Goal: Task Accomplishment & Management: Complete application form

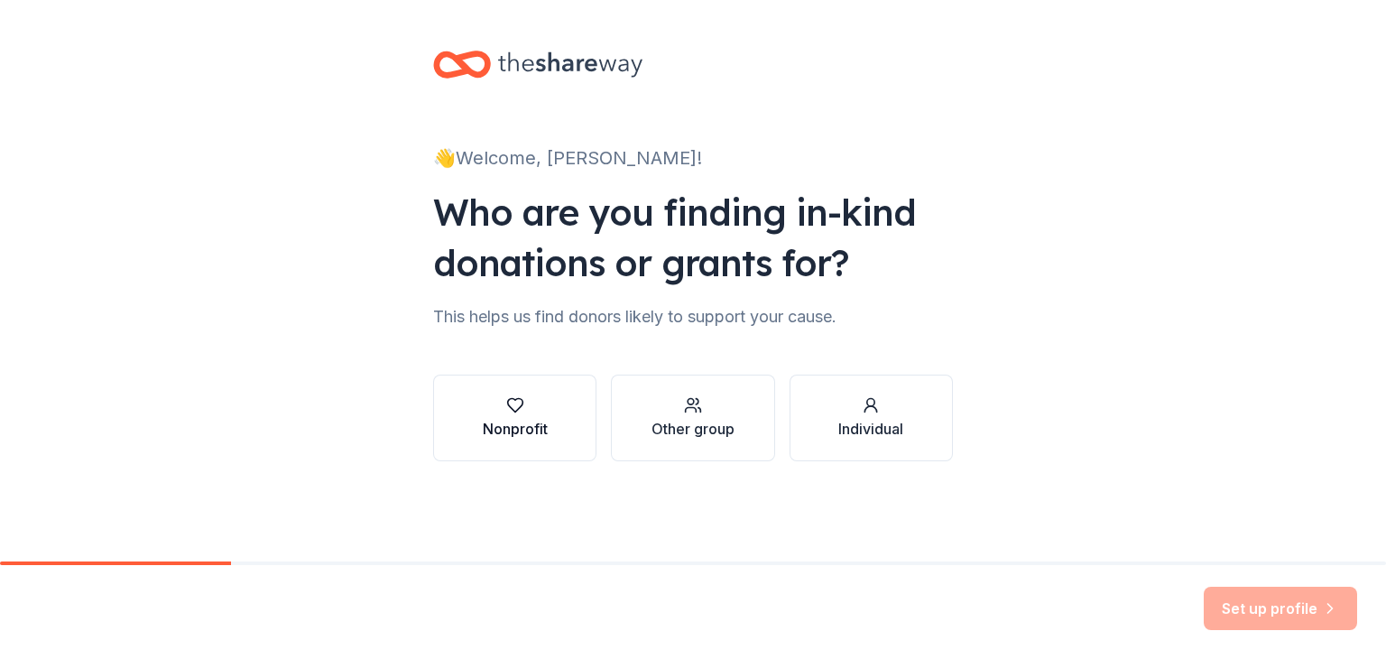
click at [534, 427] on div "Nonprofit" at bounding box center [515, 429] width 65 height 22
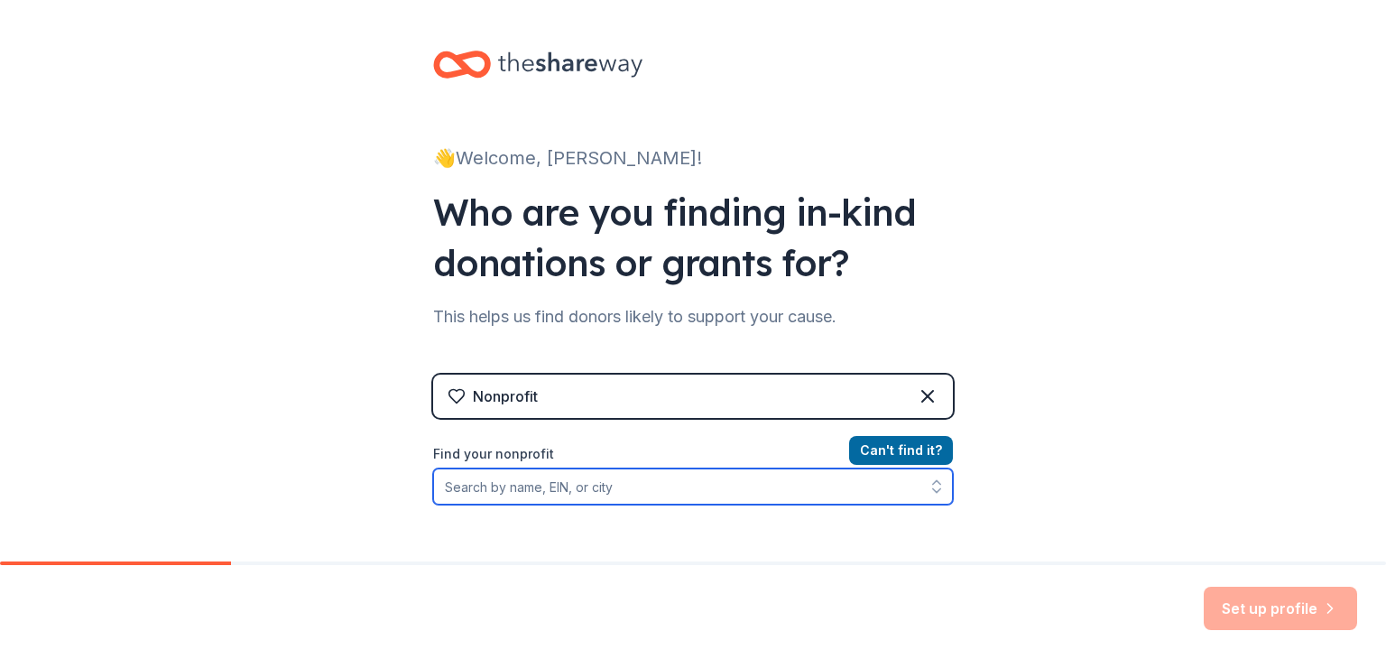
click at [507, 489] on input "Find your nonprofit" at bounding box center [693, 486] width 520 height 36
click at [497, 494] on input "Find your nonprofit" at bounding box center [693, 486] width 520 height 36
paste input "77-0477578"
type input "77-0477578"
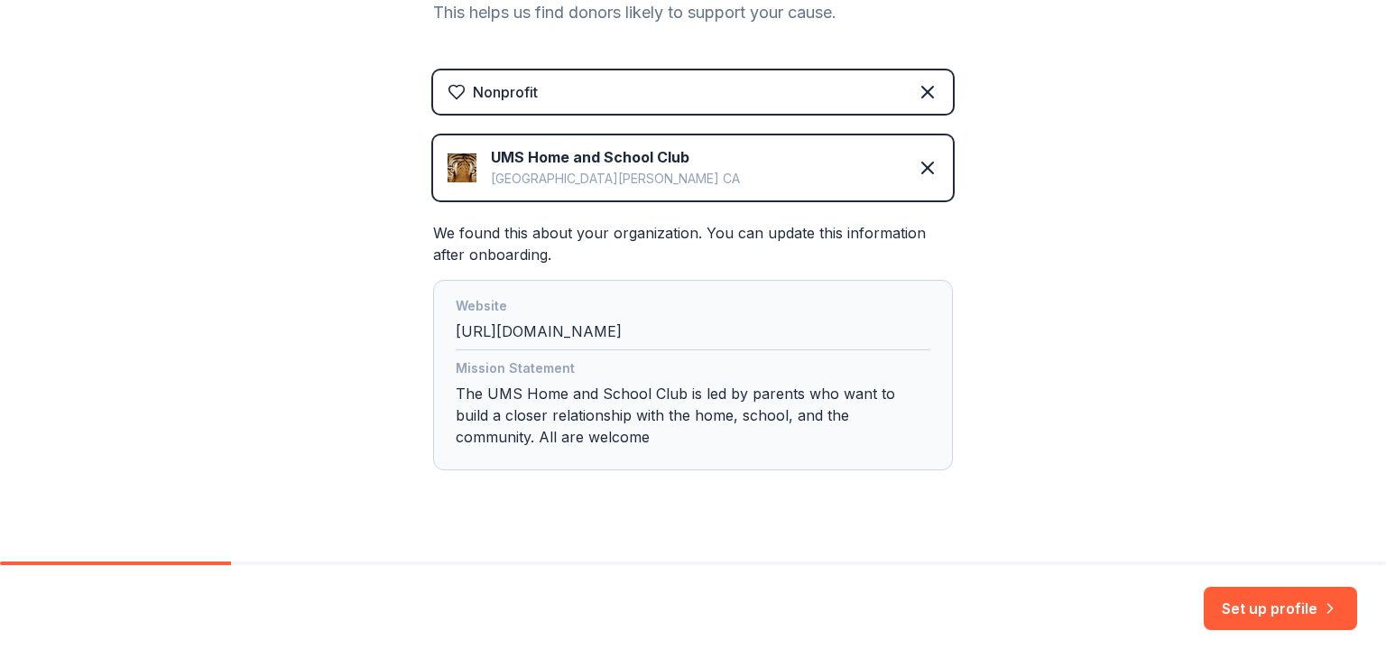
scroll to position [336, 0]
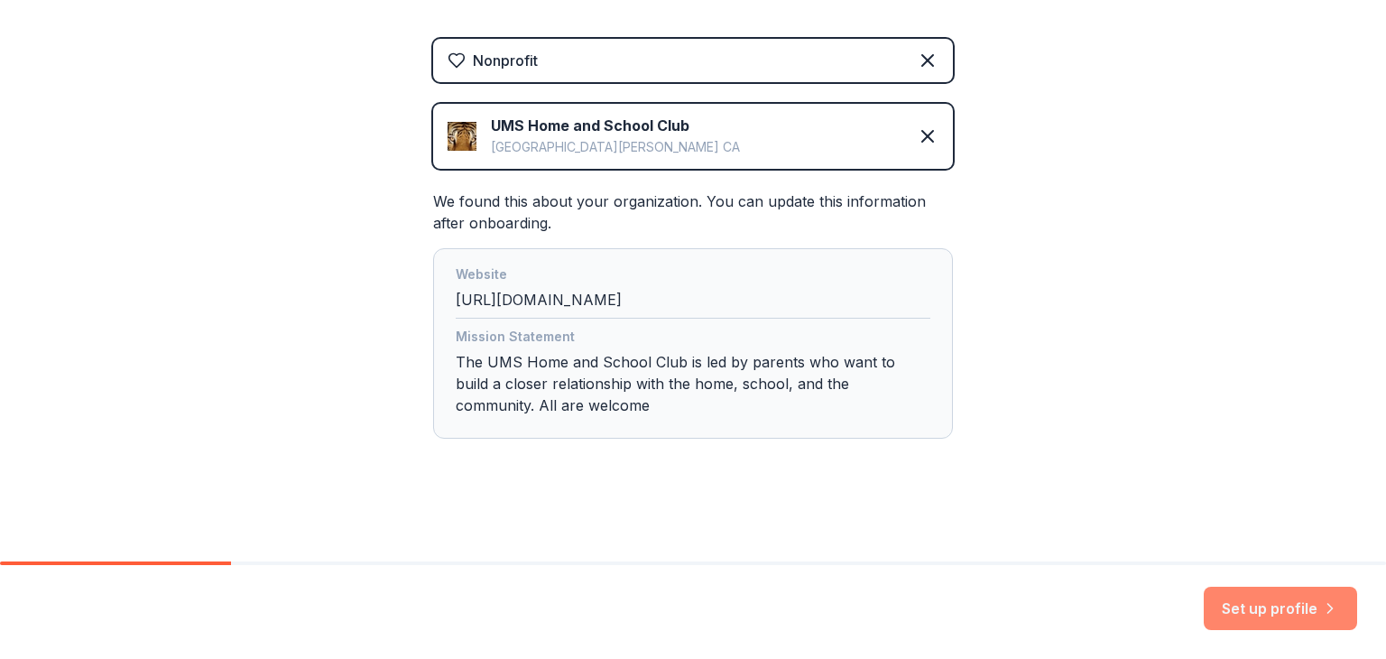
click at [1263, 599] on button "Set up profile" at bounding box center [1280, 608] width 153 height 43
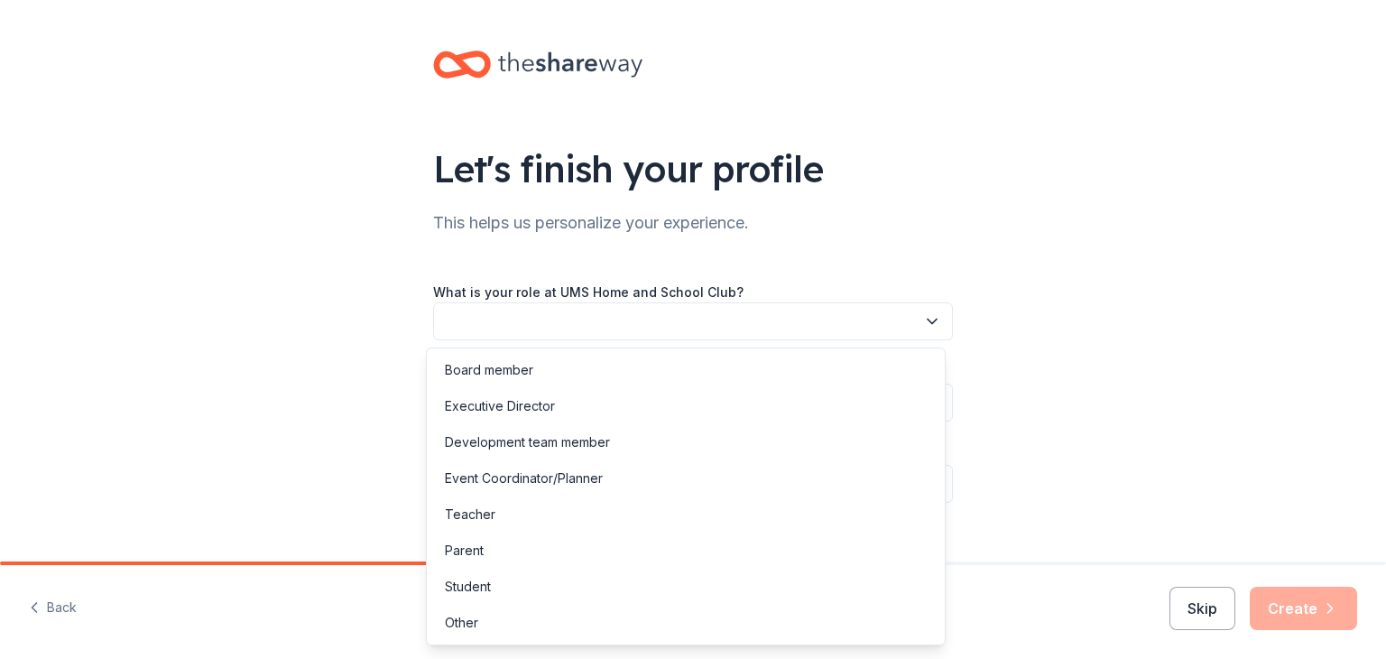
click at [582, 319] on button "button" at bounding box center [693, 321] width 520 height 38
click at [514, 370] on div "Board member" at bounding box center [489, 370] width 88 height 22
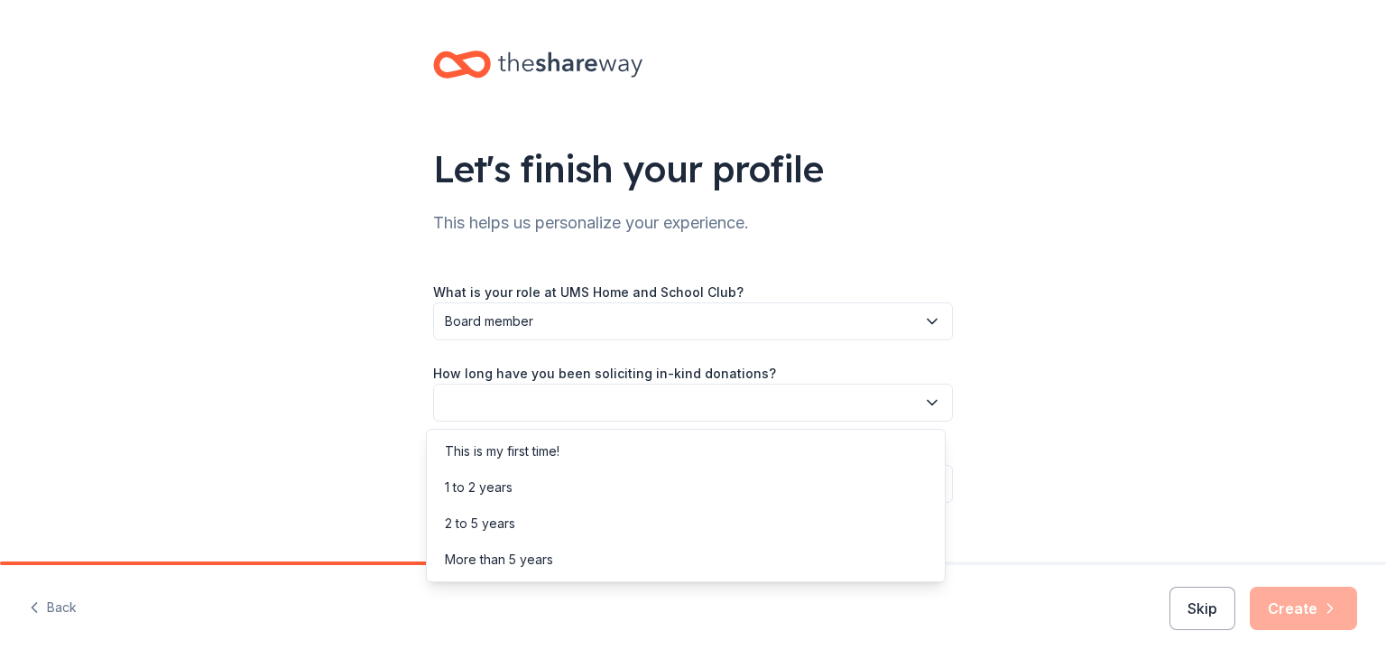
click at [517, 404] on button "button" at bounding box center [693, 402] width 520 height 38
click at [482, 515] on div "2 to 5 years" at bounding box center [480, 524] width 70 height 22
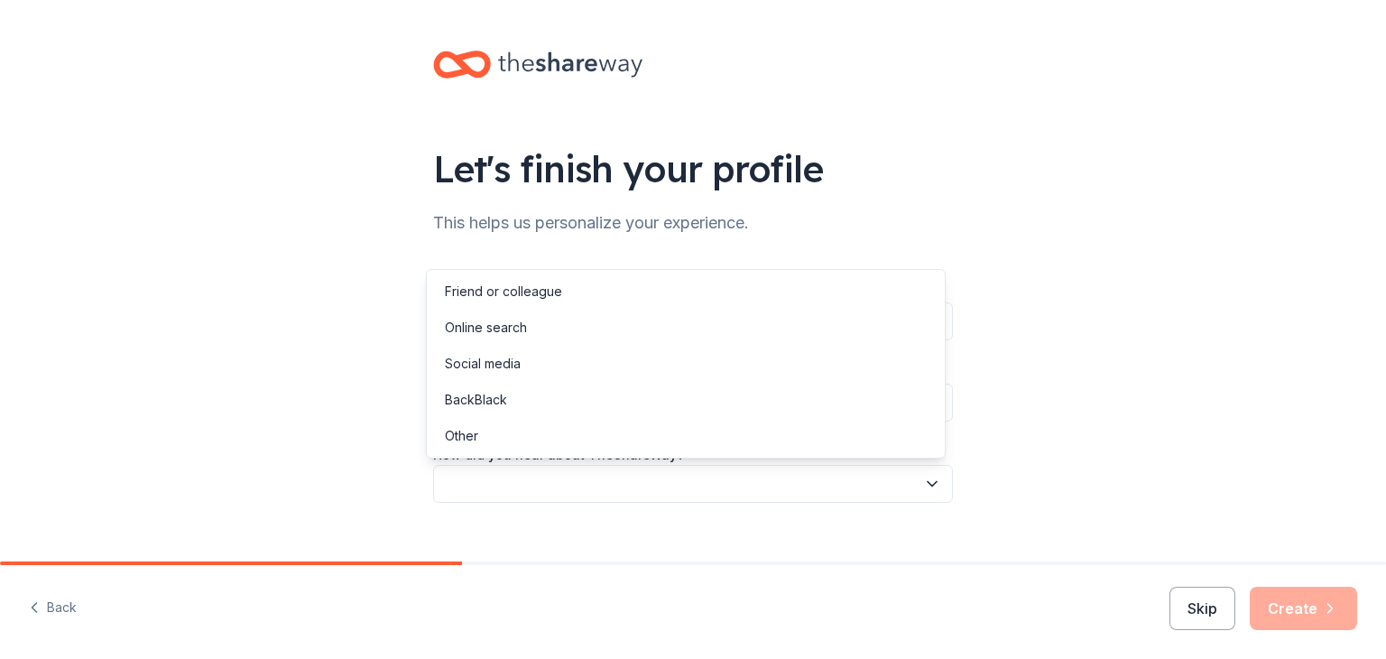
click at [528, 476] on button "button" at bounding box center [693, 484] width 520 height 38
click at [498, 331] on div "Online search" at bounding box center [486, 328] width 82 height 22
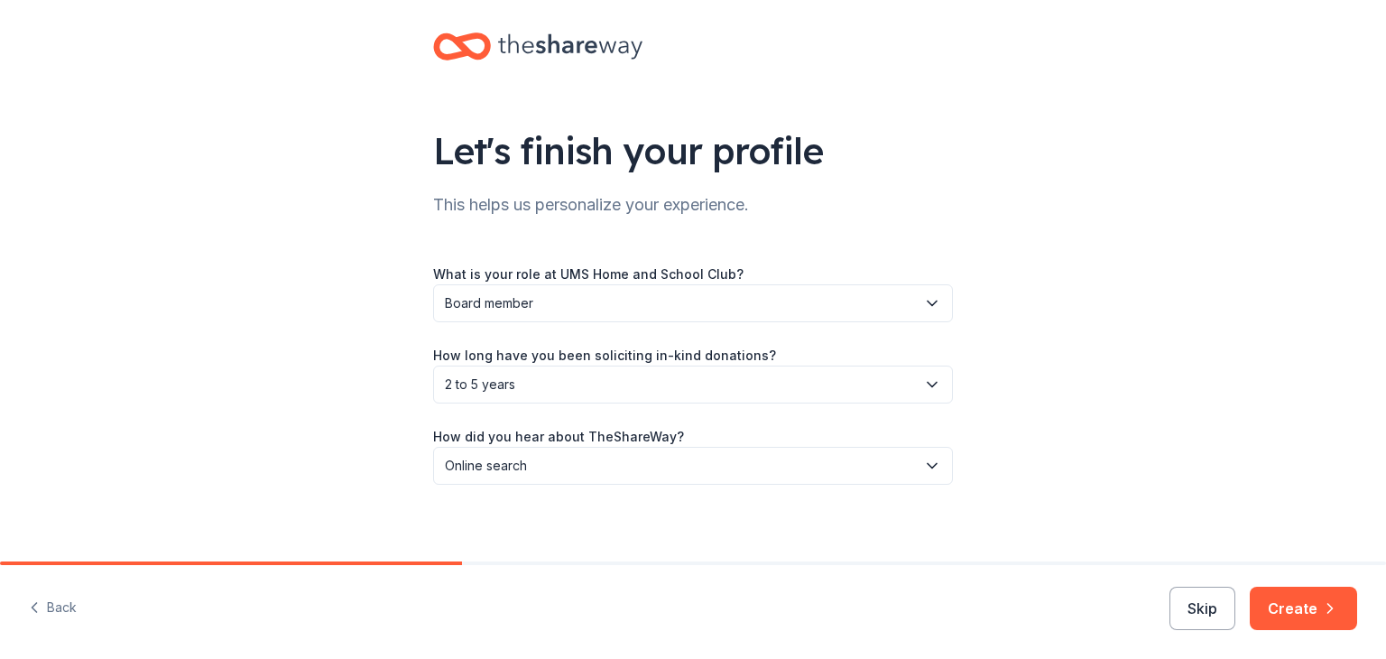
scroll to position [28, 0]
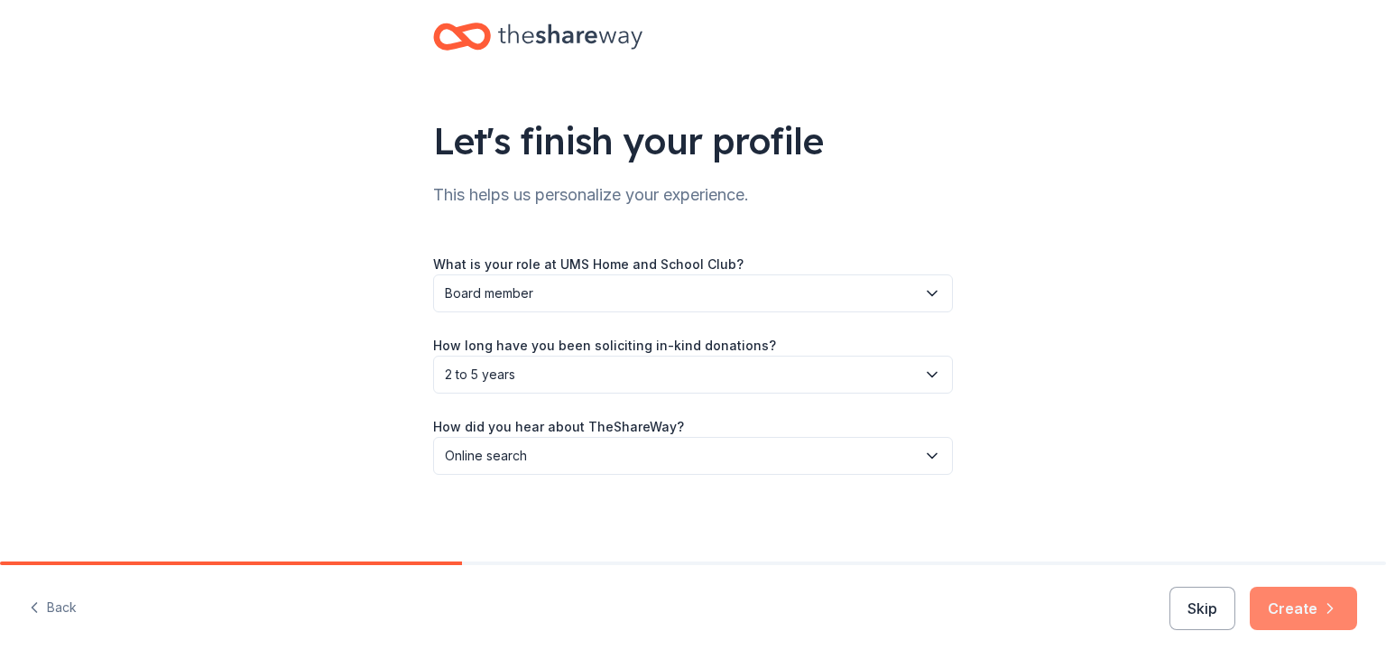
click at [1300, 597] on button "Create" at bounding box center [1303, 608] width 107 height 43
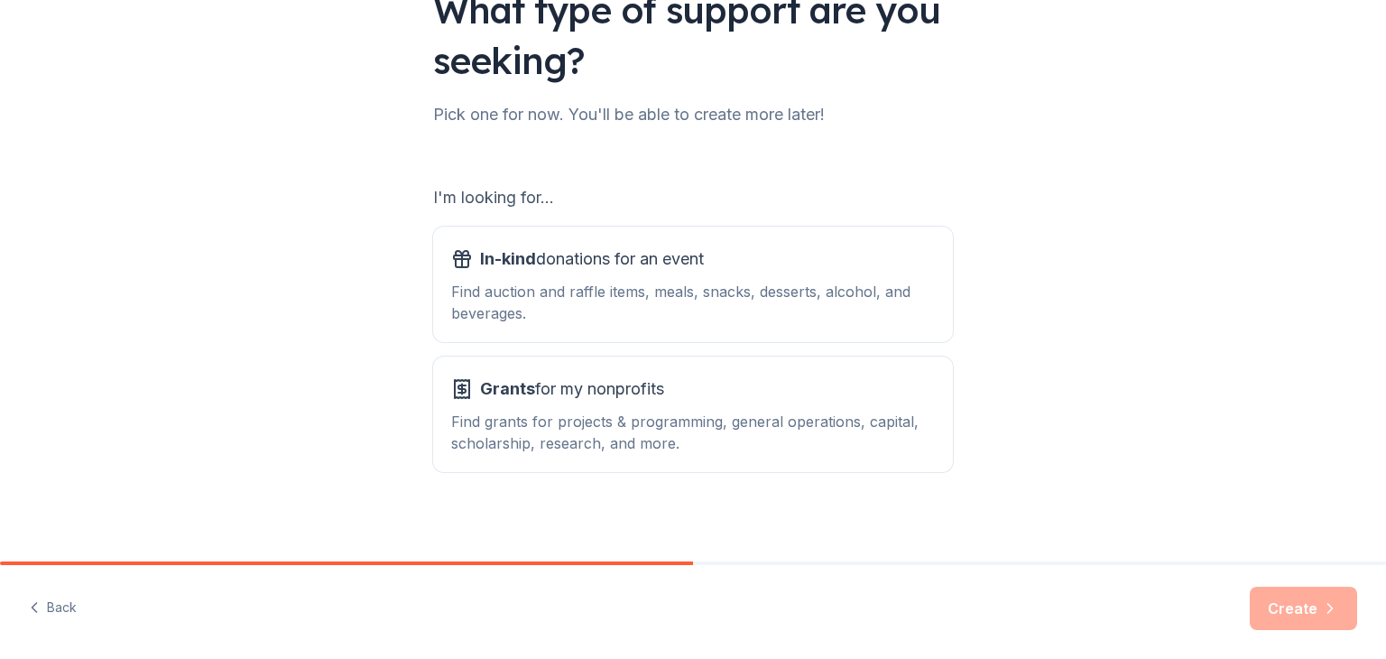
scroll to position [167, 0]
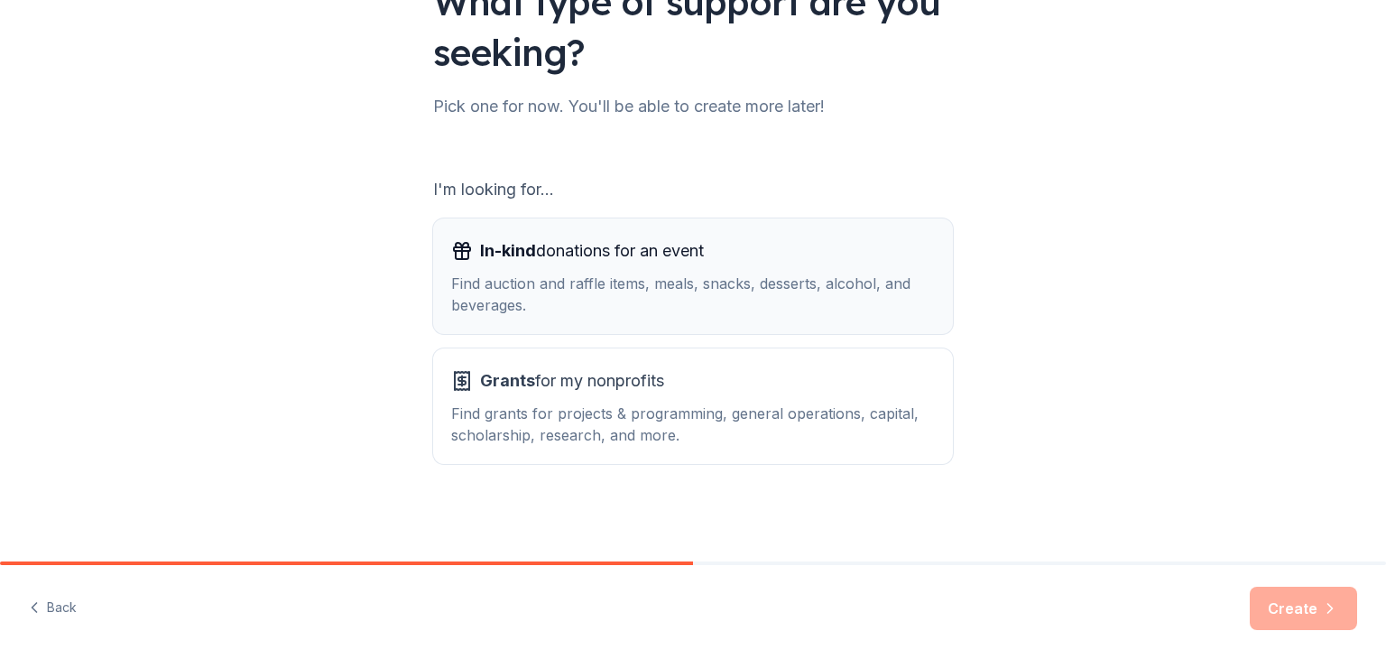
click at [575, 275] on div "Find auction and raffle items, meals, snacks, desserts, alcohol, and beverages." at bounding box center [693, 294] width 484 height 43
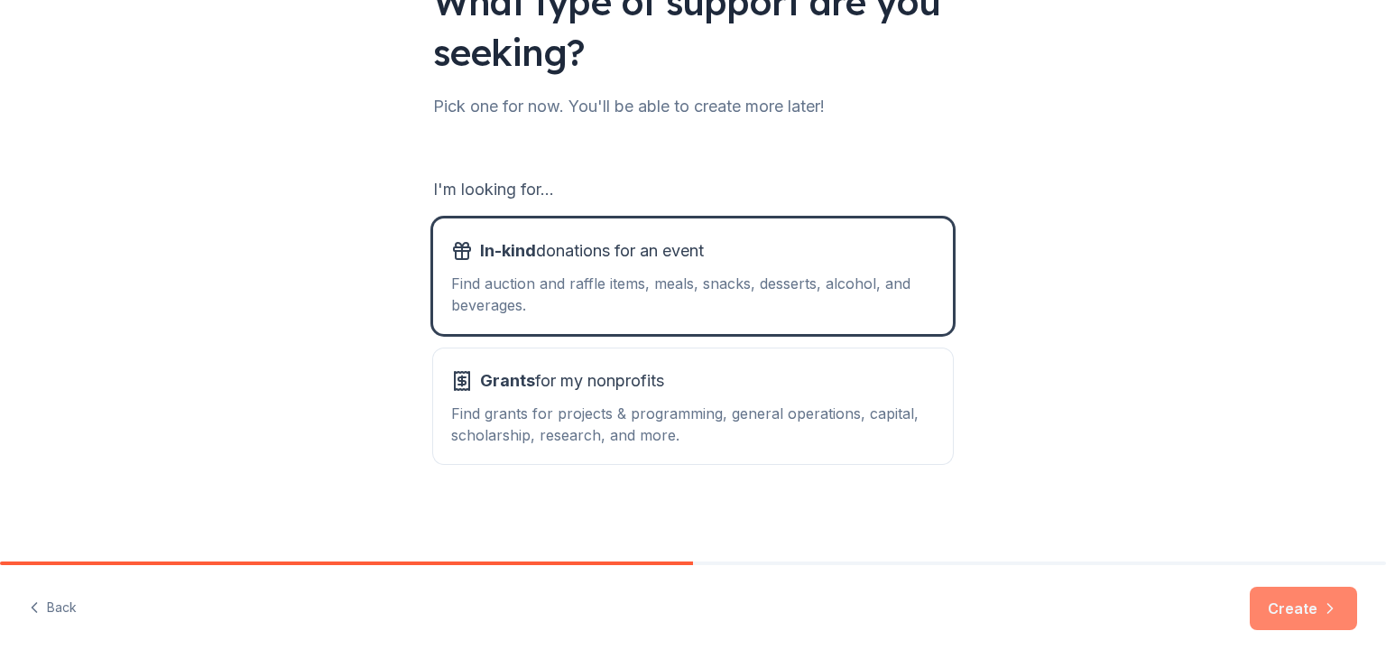
click at [1275, 603] on button "Create" at bounding box center [1303, 608] width 107 height 43
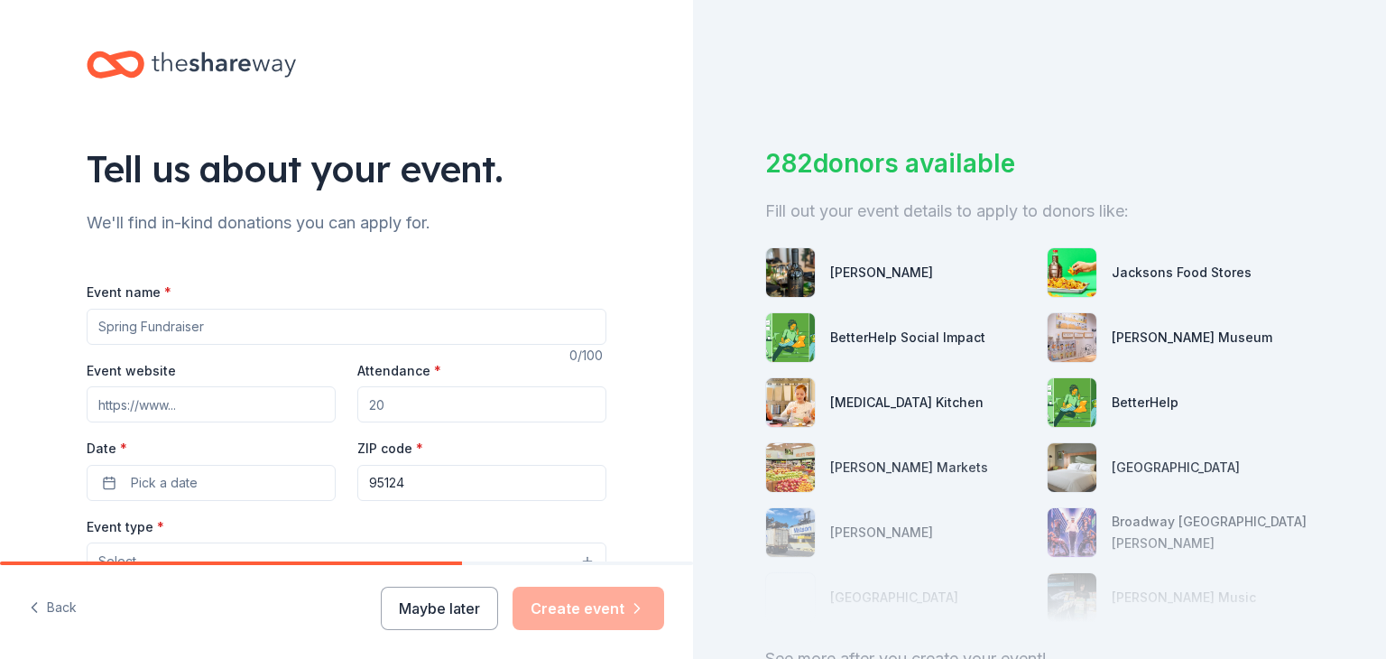
click at [127, 334] on input "Event name *" at bounding box center [347, 327] width 520 height 36
click at [242, 328] on input "2025 UMS Online Fundrasier" at bounding box center [347, 327] width 520 height 36
click at [252, 326] on input "2025 UMS Online Fundraisier" at bounding box center [347, 327] width 520 height 36
type input "2025 UMS Online Fundraiser"
click at [168, 405] on input "Event website" at bounding box center [211, 404] width 249 height 36
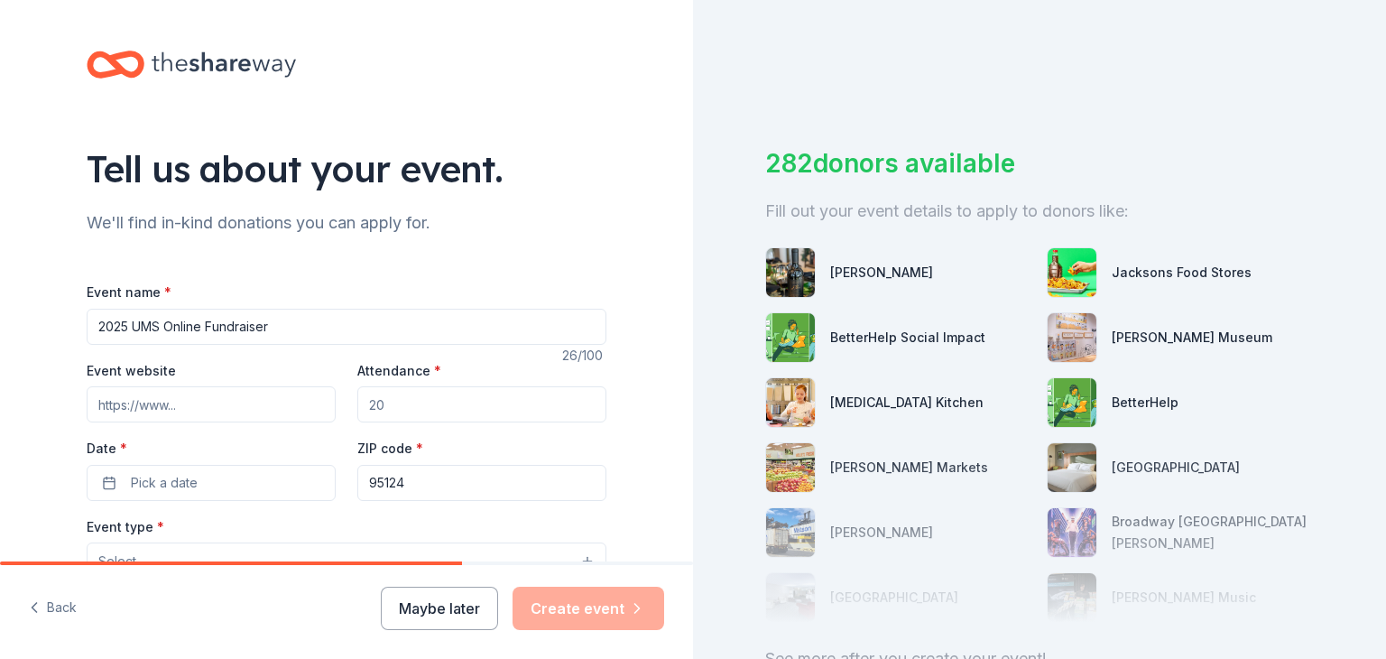
scroll to position [90, 0]
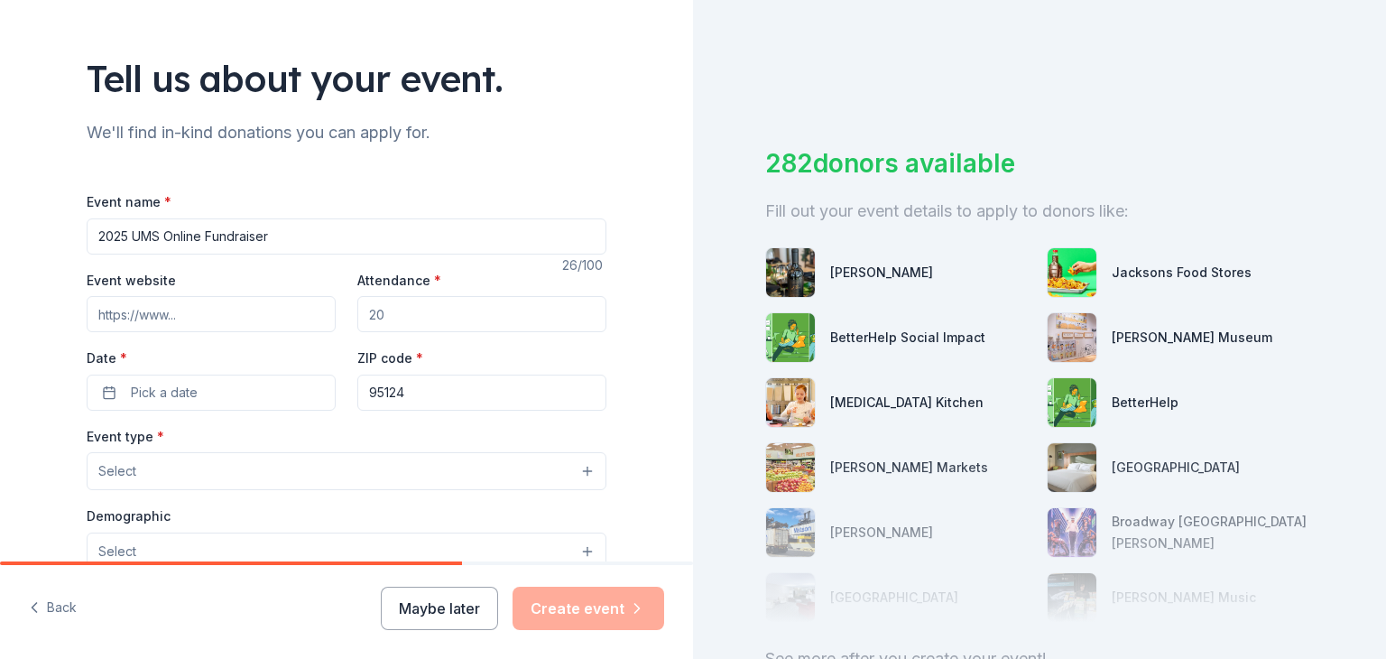
type input "www.unionhsc.org"
click at [376, 325] on input "Attendance *" at bounding box center [481, 314] width 249 height 36
type input "300"
click at [147, 392] on span "Pick a date" at bounding box center [164, 393] width 67 height 22
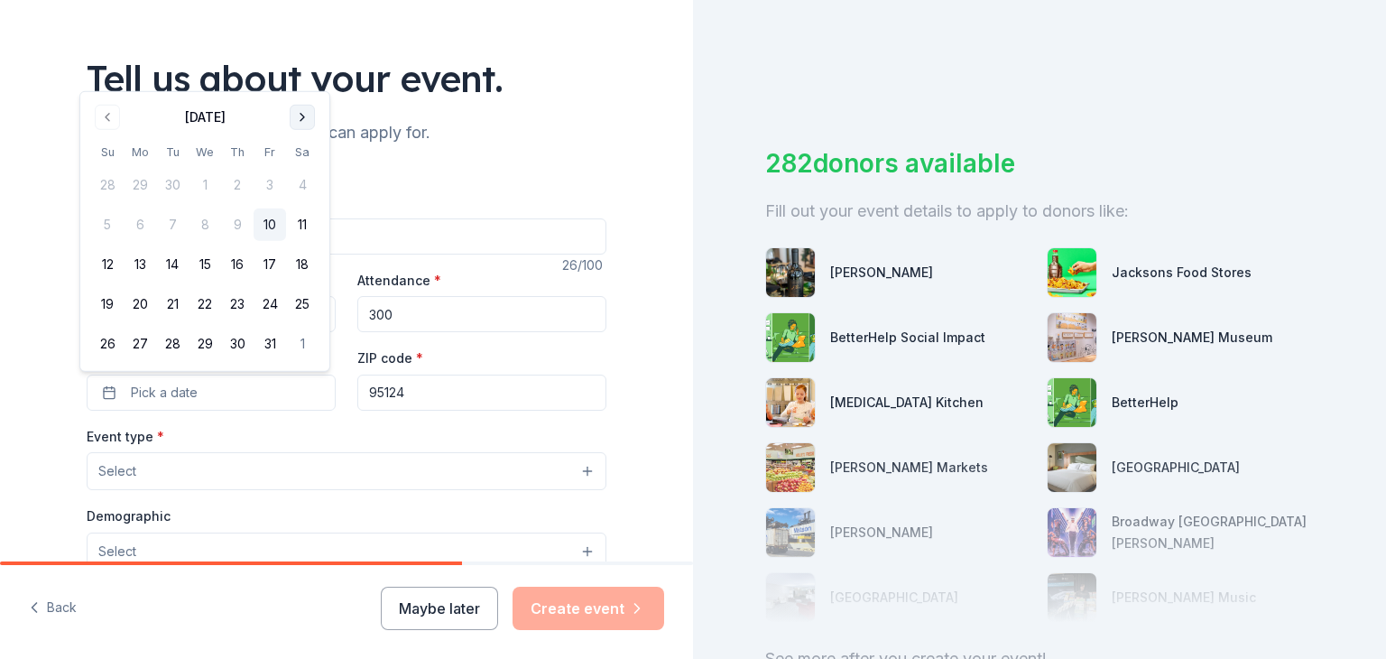
click at [295, 116] on button "Go to next month" at bounding box center [302, 117] width 25 height 25
click at [295, 143] on th "Sa" at bounding box center [302, 152] width 32 height 19
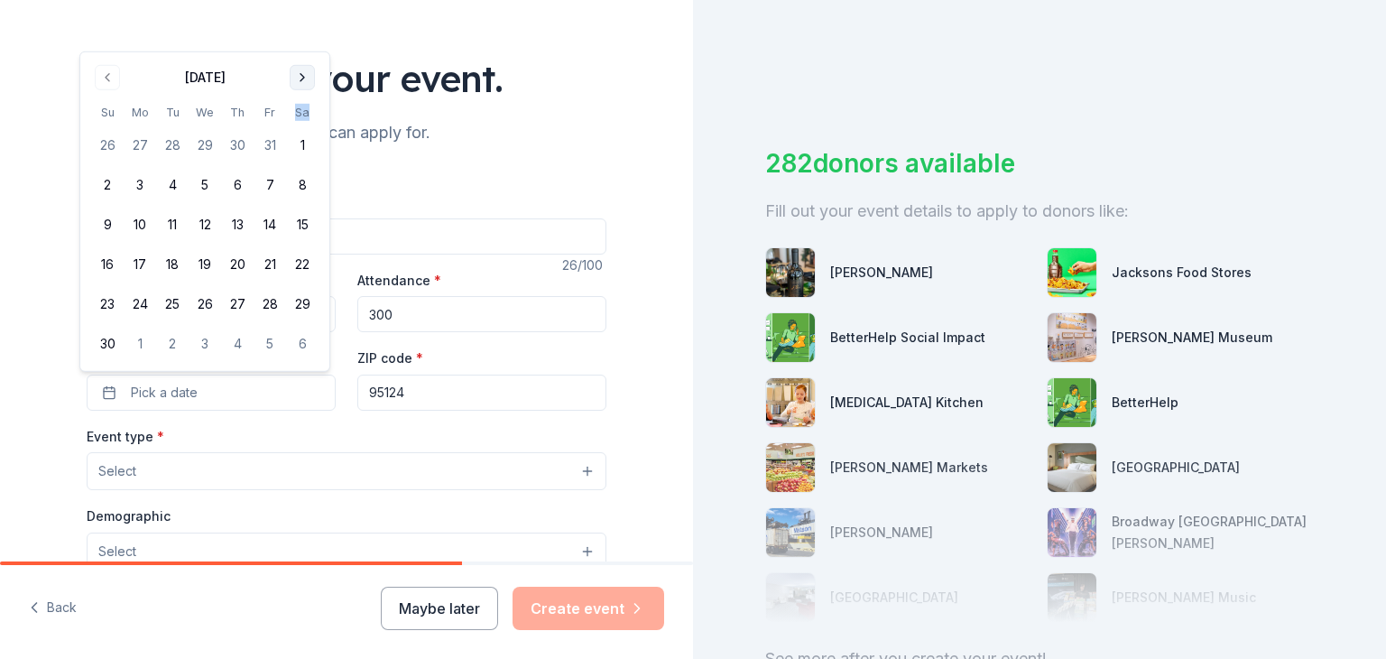
click at [307, 77] on button "Go to next month" at bounding box center [302, 77] width 25 height 25
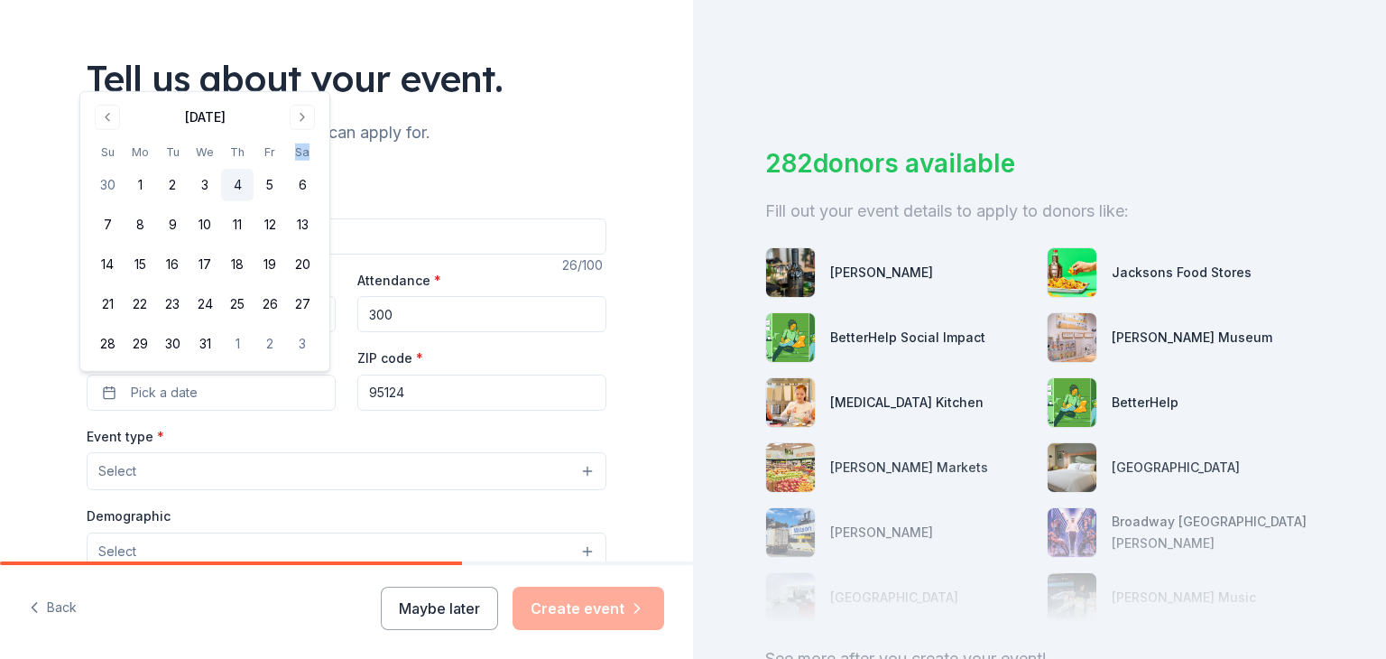
click at [235, 181] on button "4" at bounding box center [237, 185] width 32 height 32
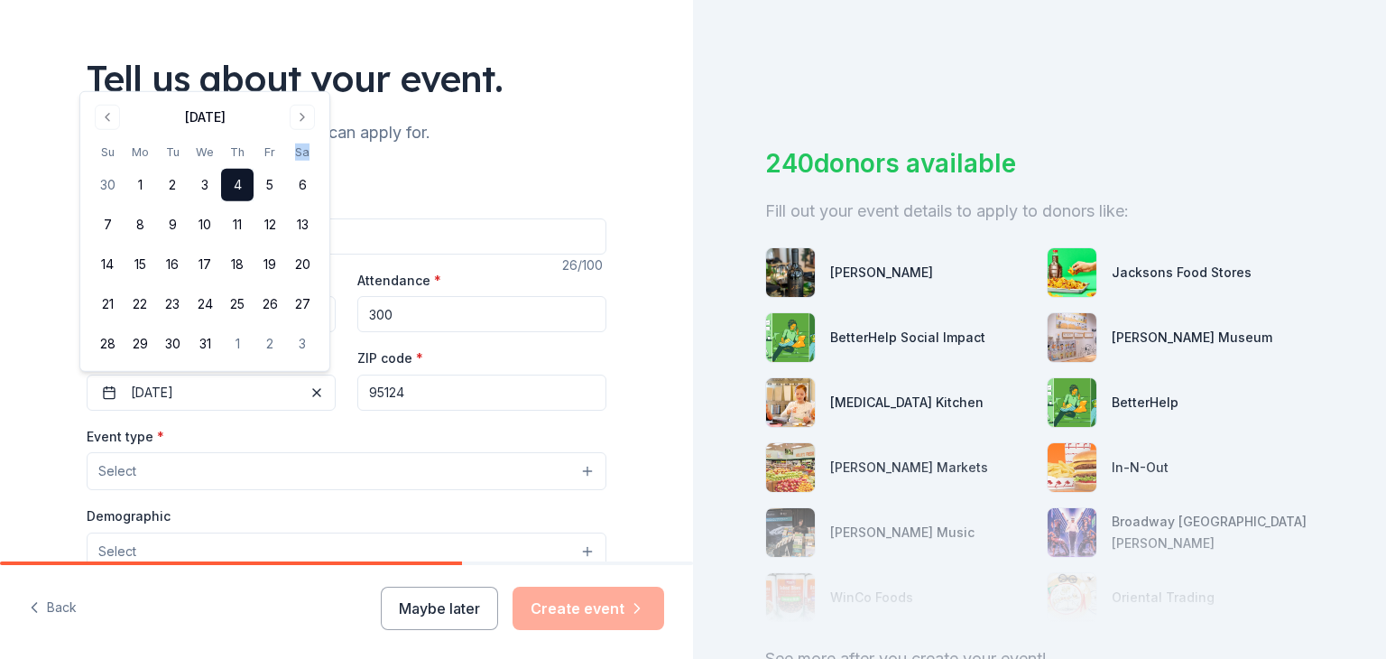
click at [170, 470] on button "Select" at bounding box center [347, 471] width 520 height 38
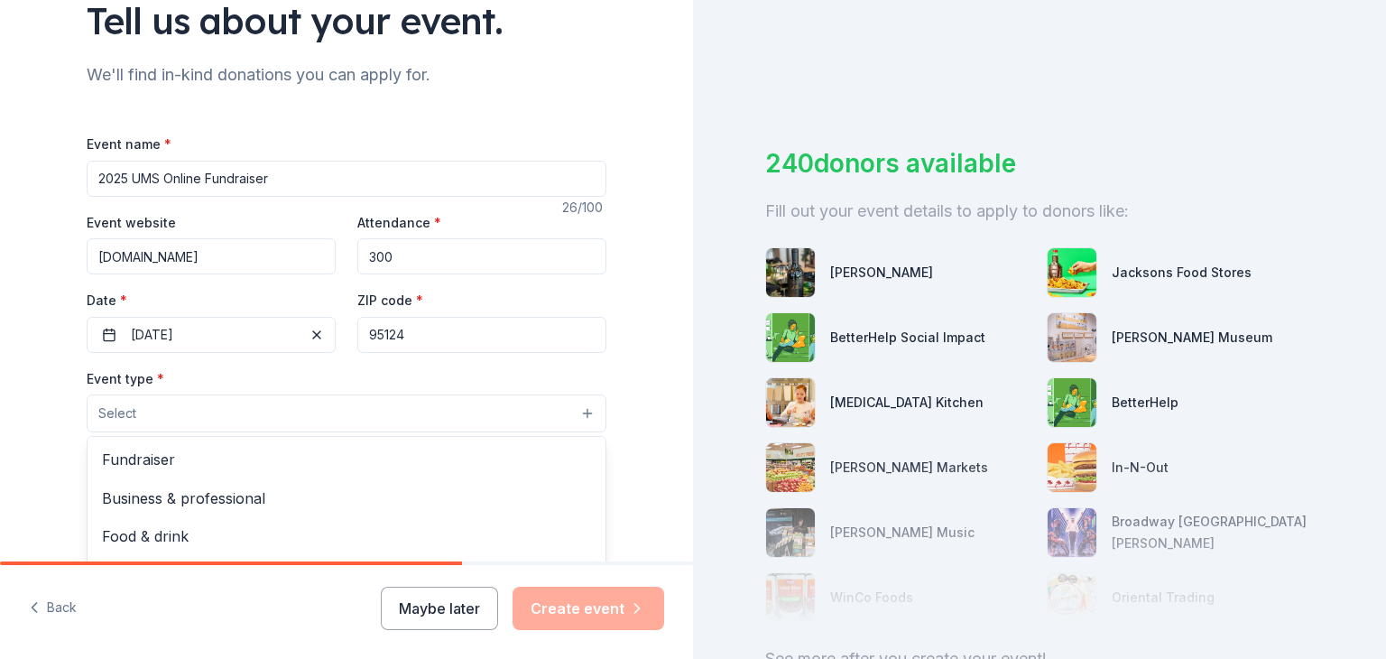
scroll to position [180, 0]
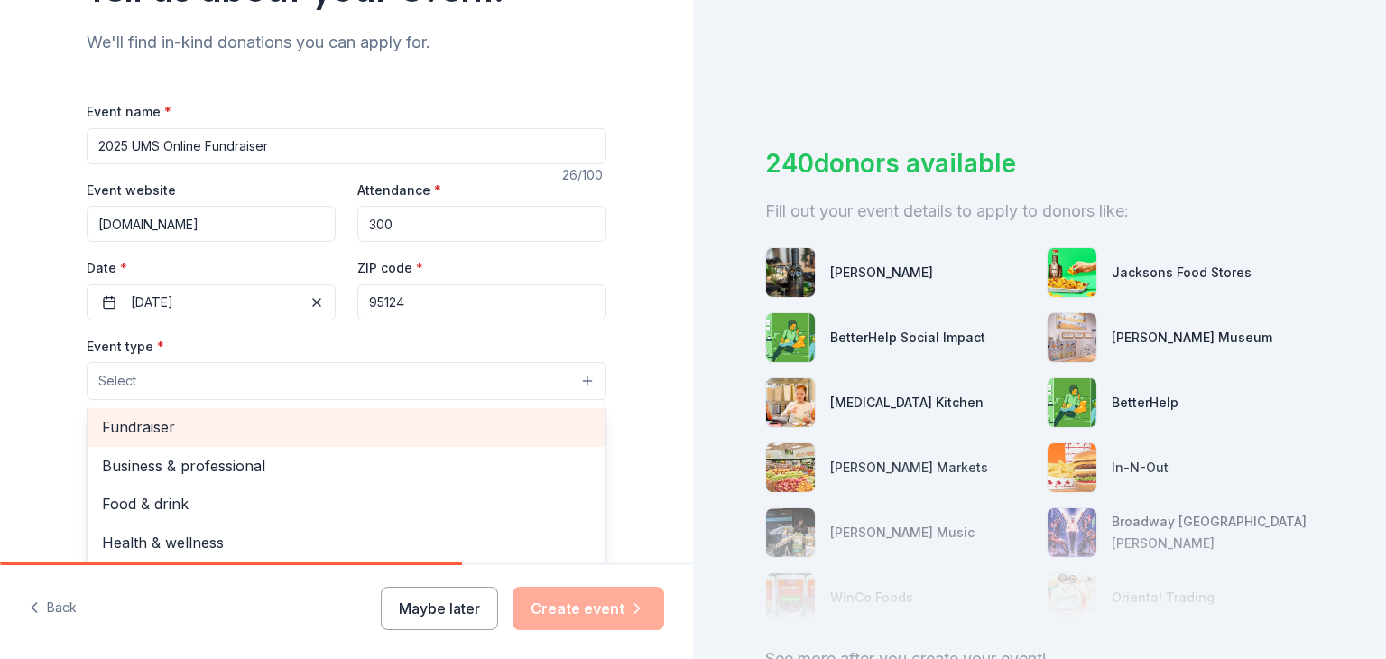
click at [142, 424] on span "Fundraiser" at bounding box center [346, 426] width 489 height 23
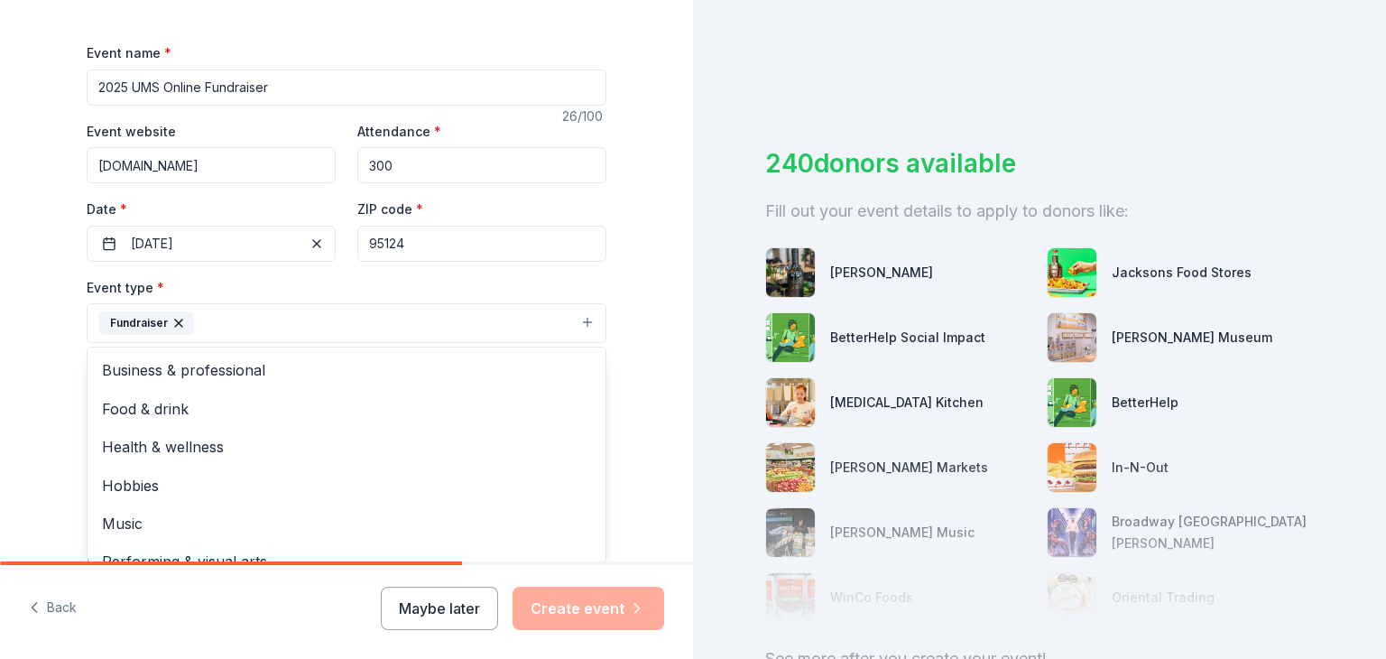
scroll to position [271, 0]
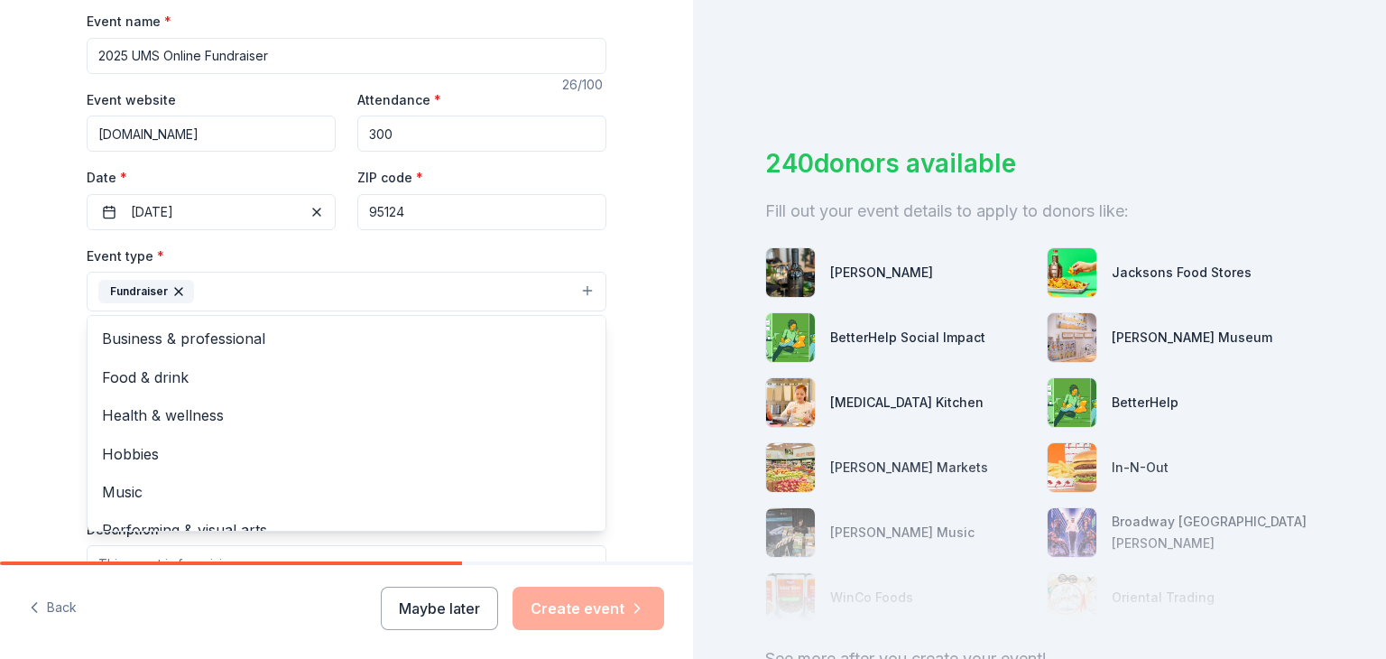
click at [433, 285] on button "Fundraiser" at bounding box center [347, 292] width 520 height 40
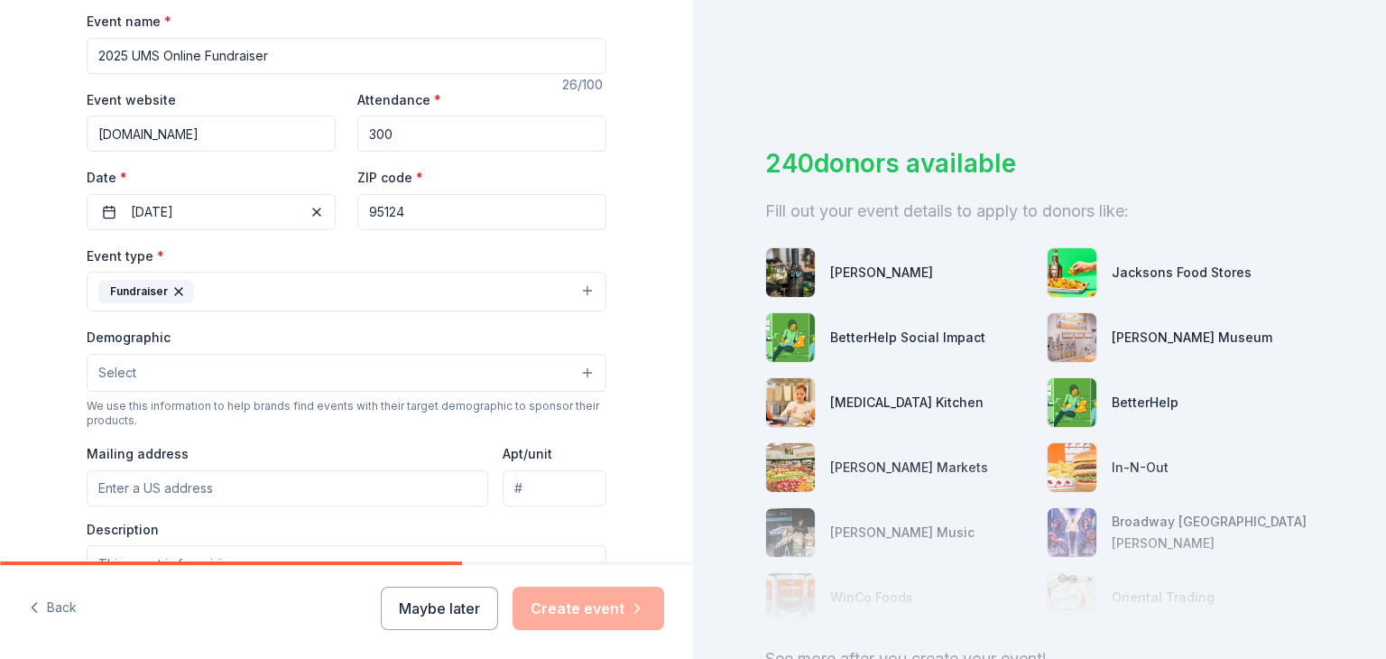
click at [144, 370] on button "Select" at bounding box center [347, 373] width 520 height 38
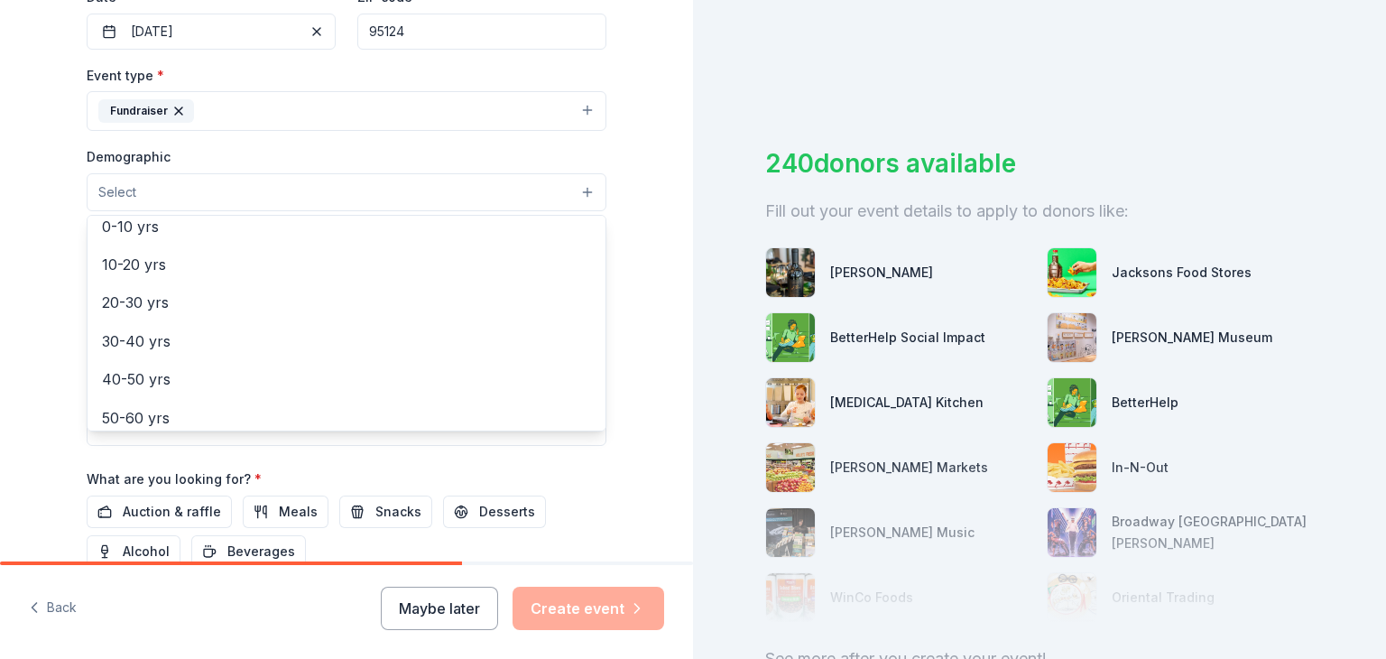
scroll to position [162, 0]
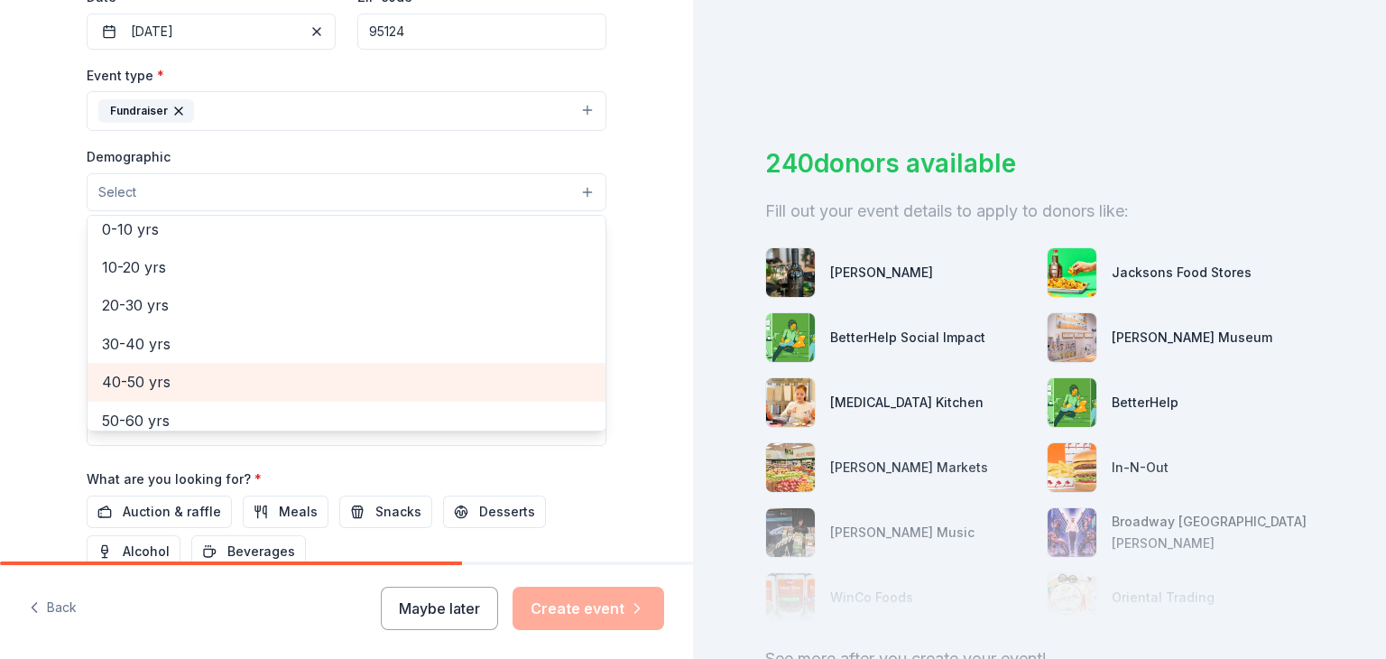
click at [141, 374] on span "40-50 yrs" at bounding box center [346, 381] width 489 height 23
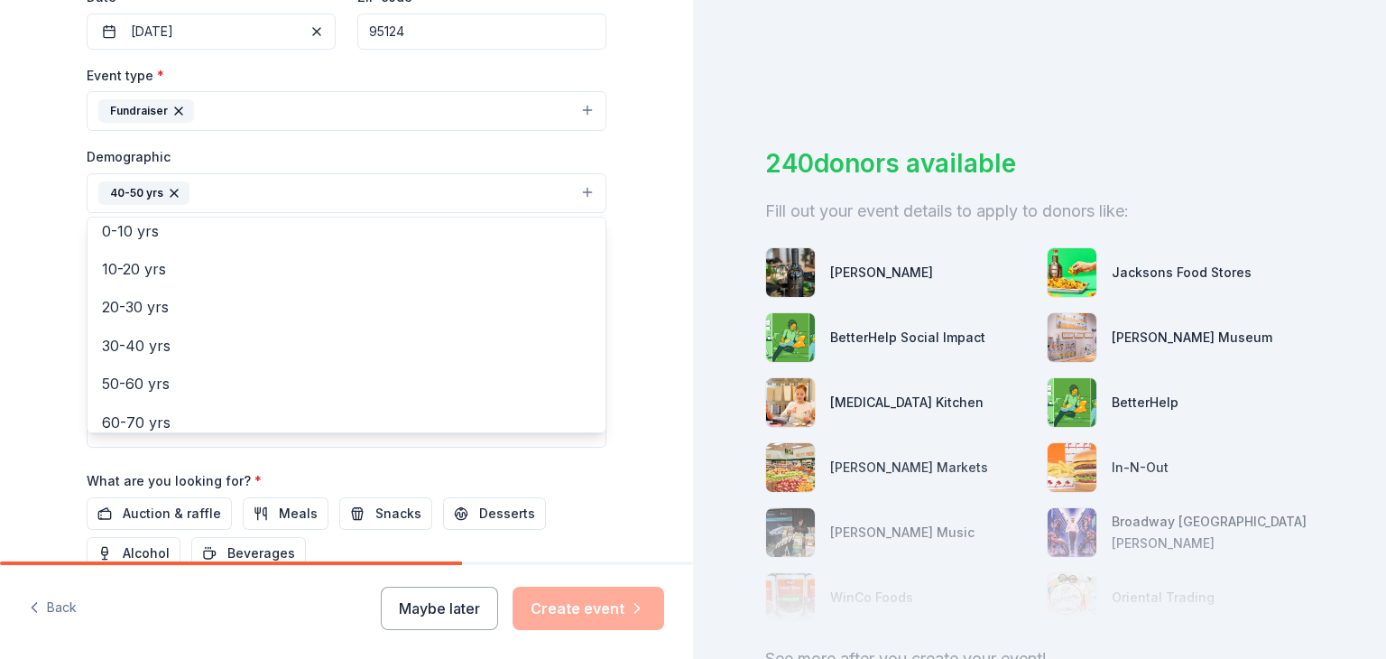
click at [332, 188] on button "40-50 yrs" at bounding box center [347, 193] width 520 height 40
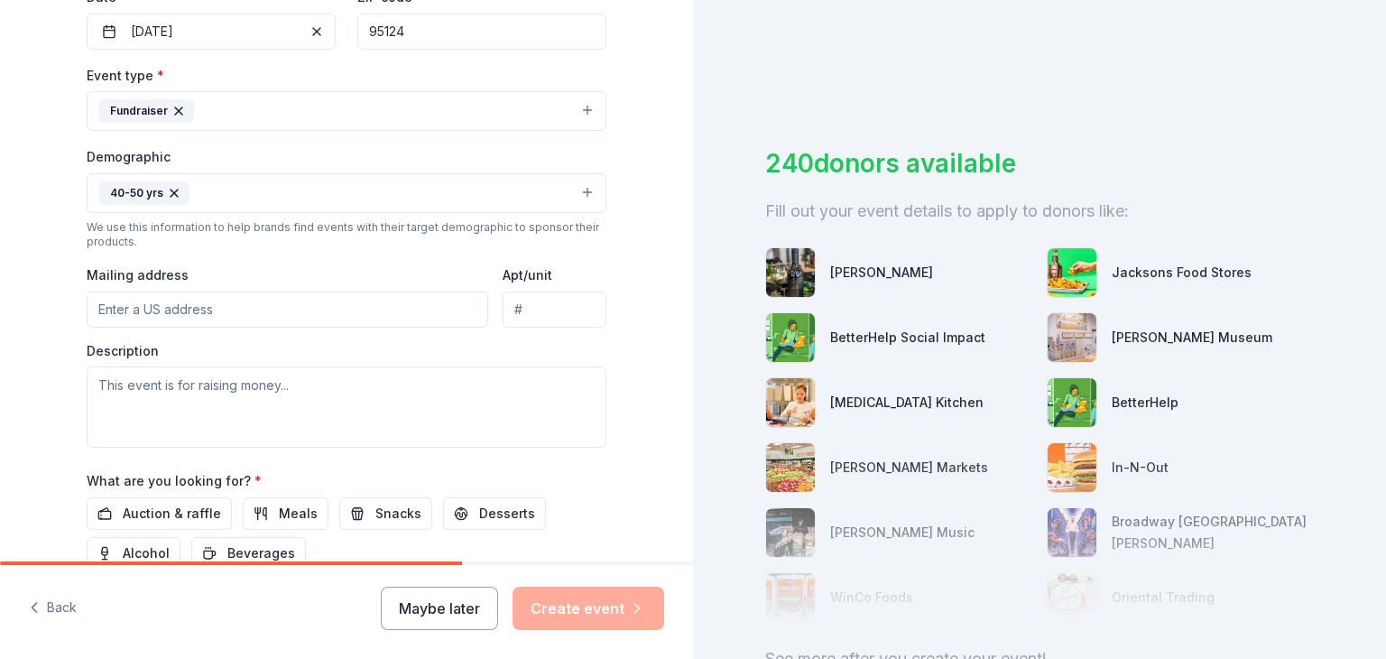
click at [212, 308] on input "Mailing address" at bounding box center [288, 309] width 402 height 36
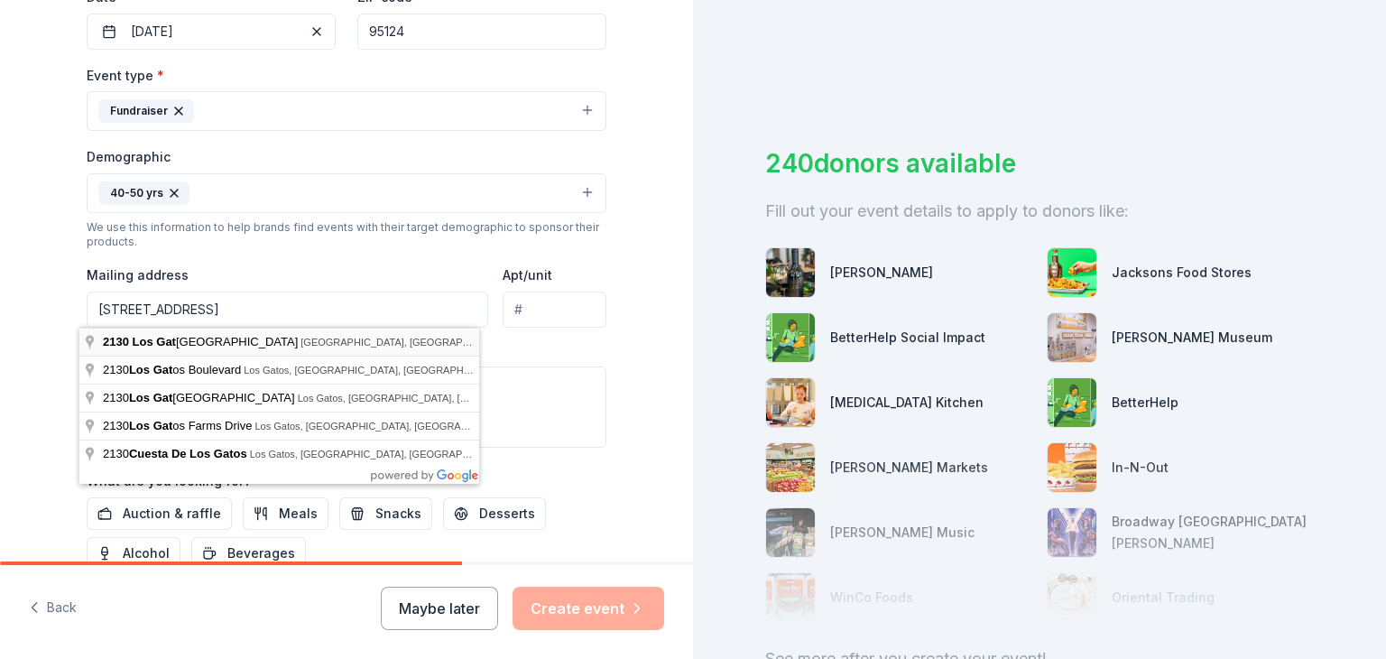
type input "2130 Los Gatos Almaden Road, San Jose, CA, 95124"
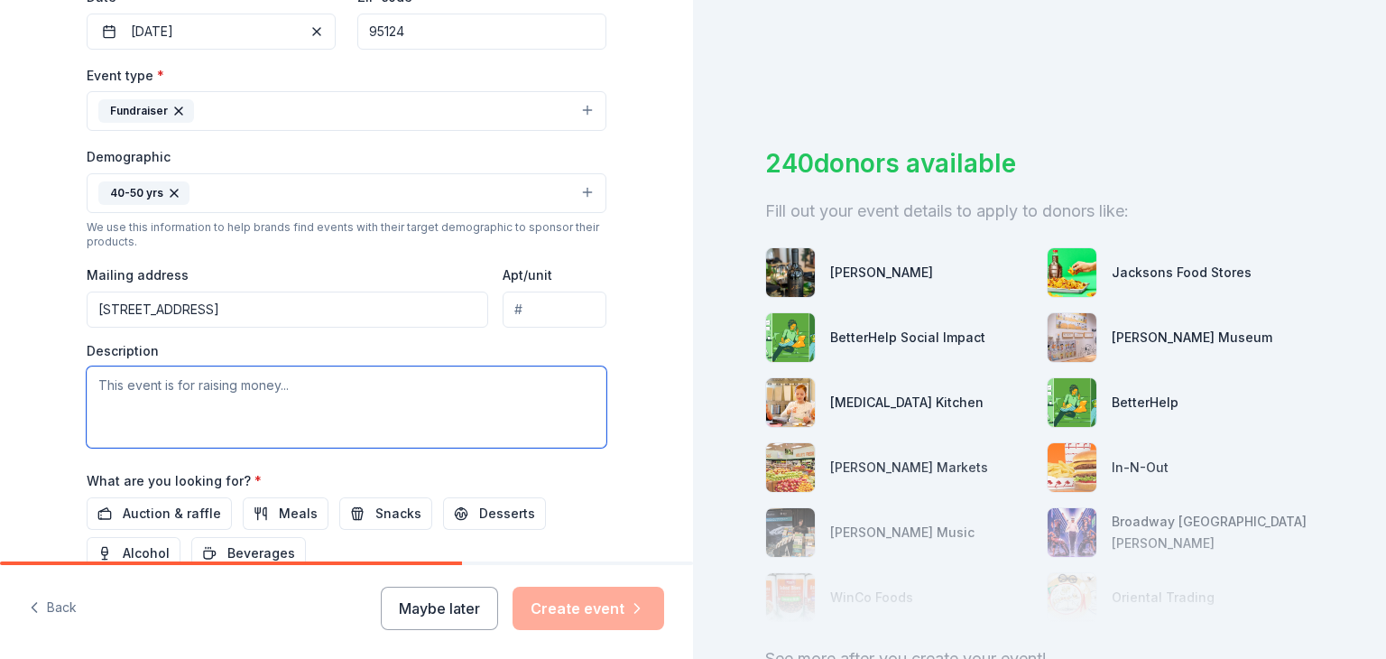
click at [215, 401] on textarea at bounding box center [347, 406] width 520 height 81
click at [190, 384] on textarea at bounding box center [347, 406] width 520 height 81
paste textarea "their annual online auction in order to raise money for the school's programs s…"
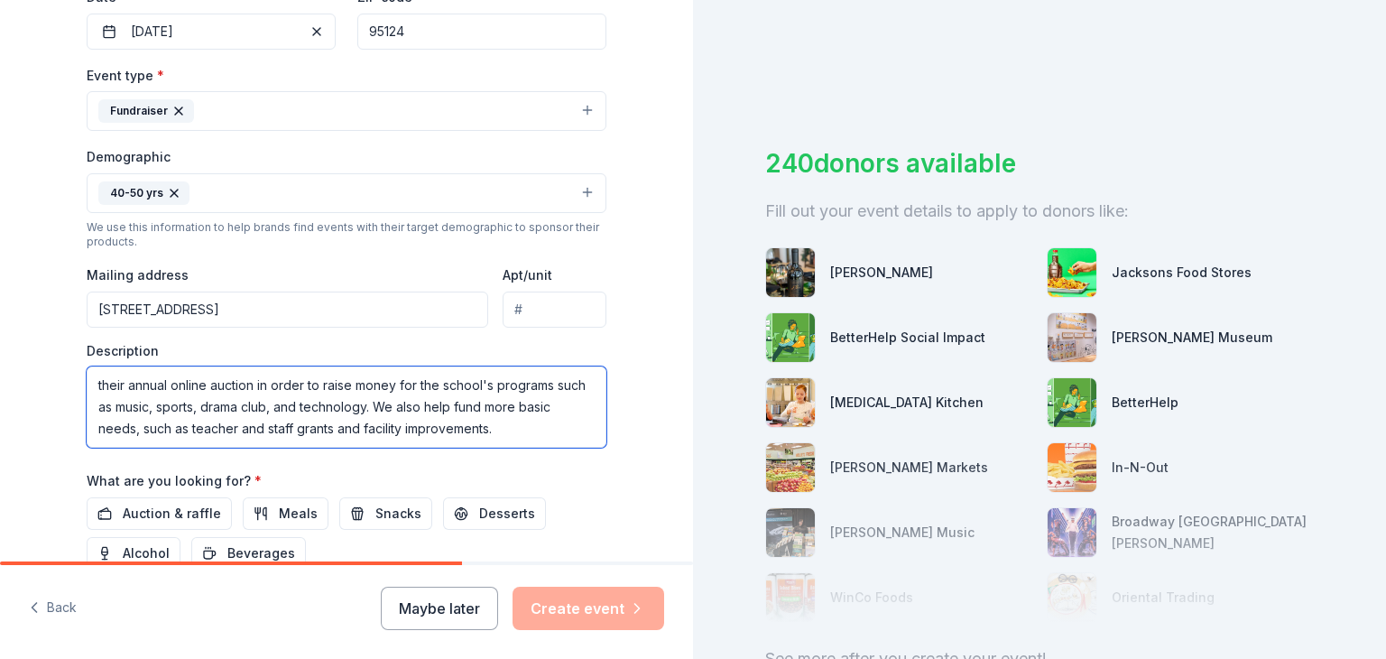
click at [190, 384] on textarea "their annual online auction in order to raise money for the school's programs s…" at bounding box center [347, 406] width 520 height 81
drag, startPoint x: 315, startPoint y: 385, endPoint x: 43, endPoint y: 383, distance: 271.6
click at [43, 383] on div "Tell us about your event. We'll find in-kind donations you can apply for. Event…" at bounding box center [346, 151] width 693 height 1205
click at [195, 383] on textarea "This event is raise money for the school's programs such as music, sports, dram…" at bounding box center [347, 406] width 520 height 81
click at [432, 397] on textarea "This event is raising money for the school's programs such as music, sports, dr…" at bounding box center [347, 406] width 520 height 81
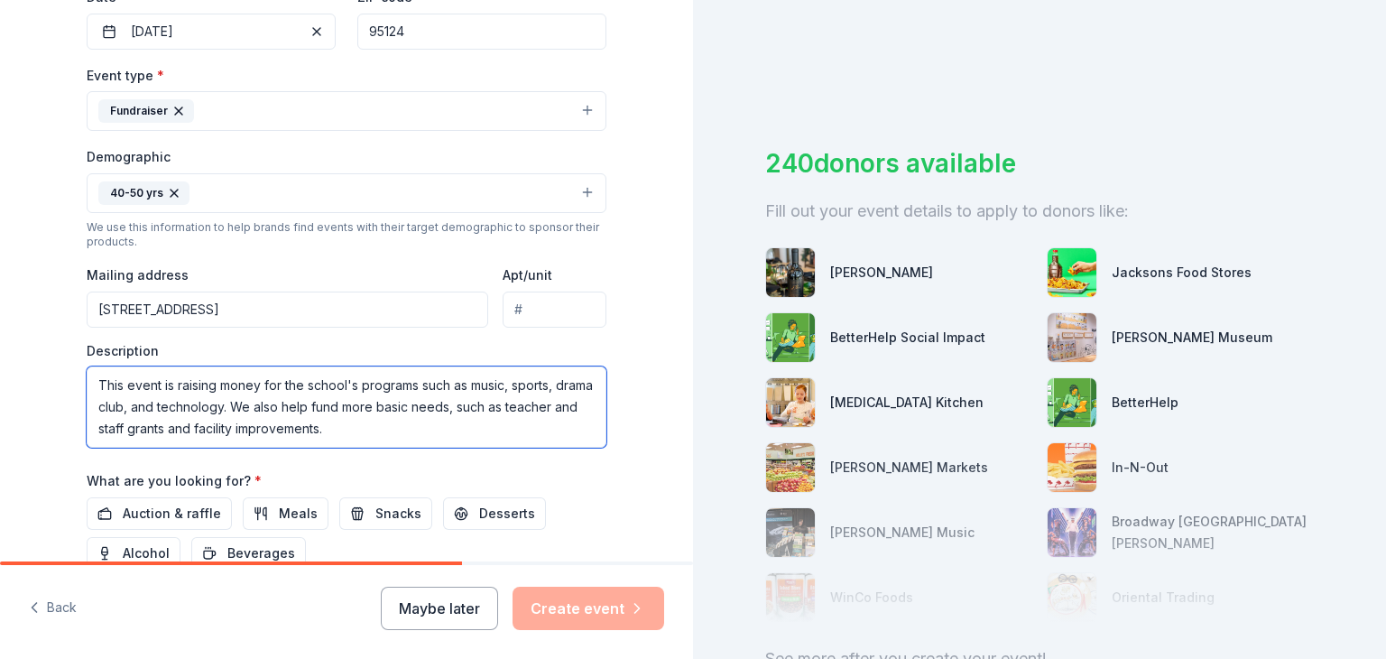
click at [433, 424] on textarea "This event is raising money for the school's programs such as music, sports, dr…" at bounding box center [347, 406] width 520 height 81
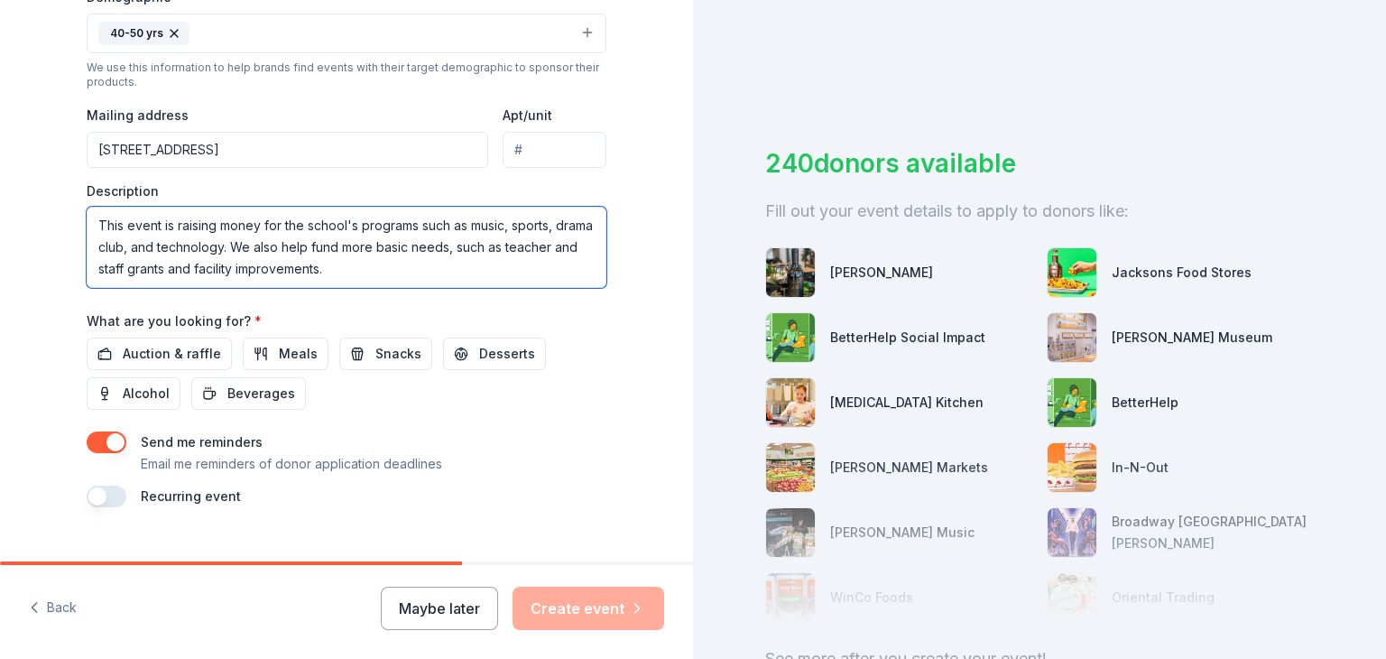
scroll to position [642, 0]
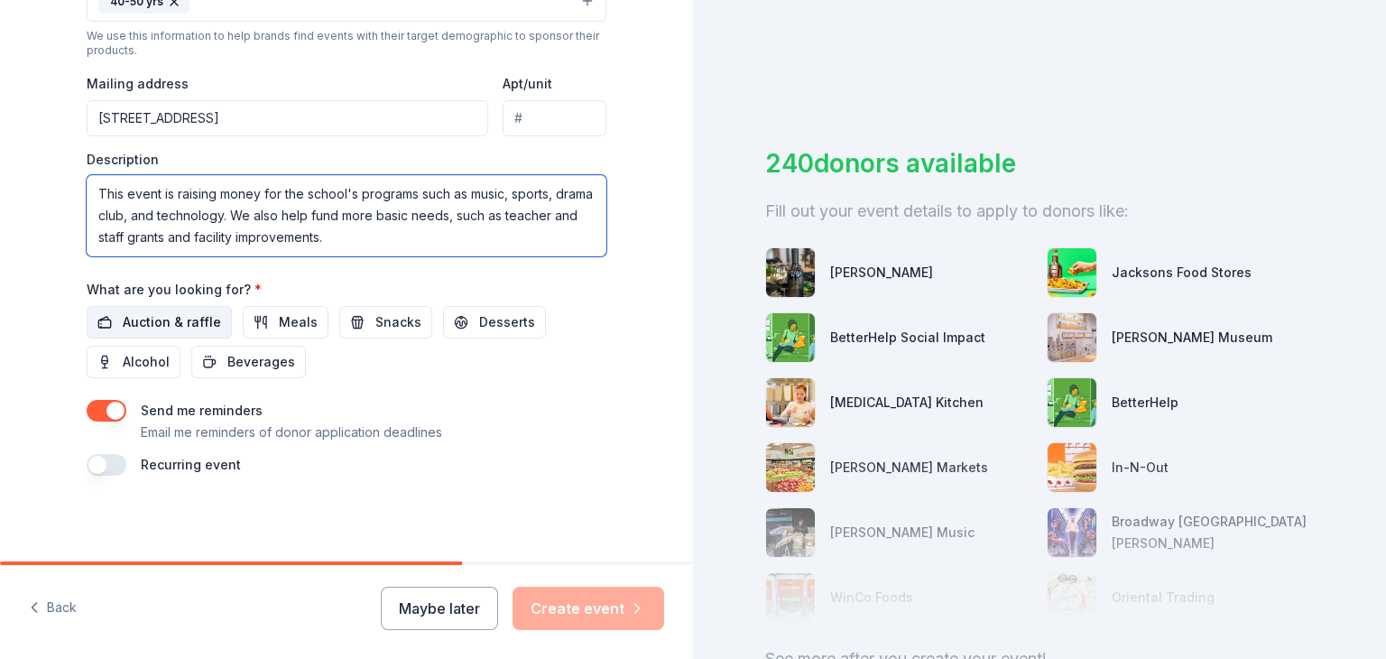
type textarea "This event is raising money for the school's programs such as music, sports, dr…"
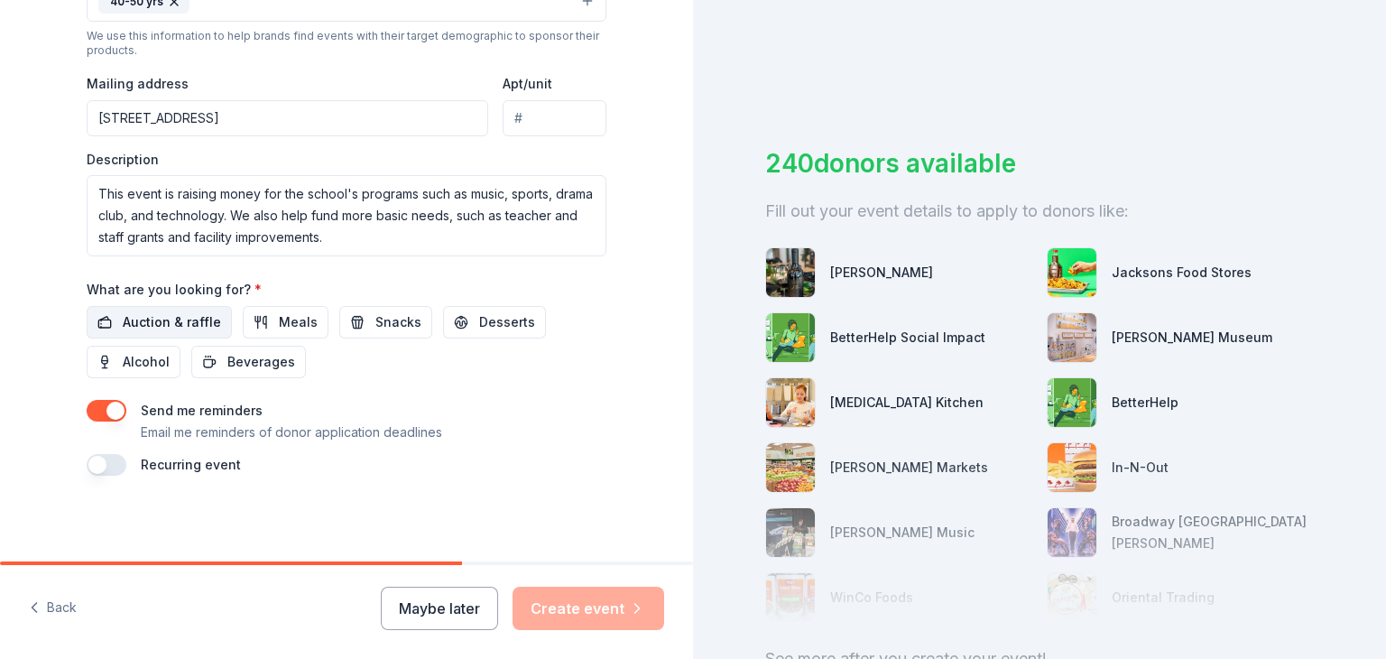
click at [173, 315] on span "Auction & raffle" at bounding box center [172, 322] width 98 height 22
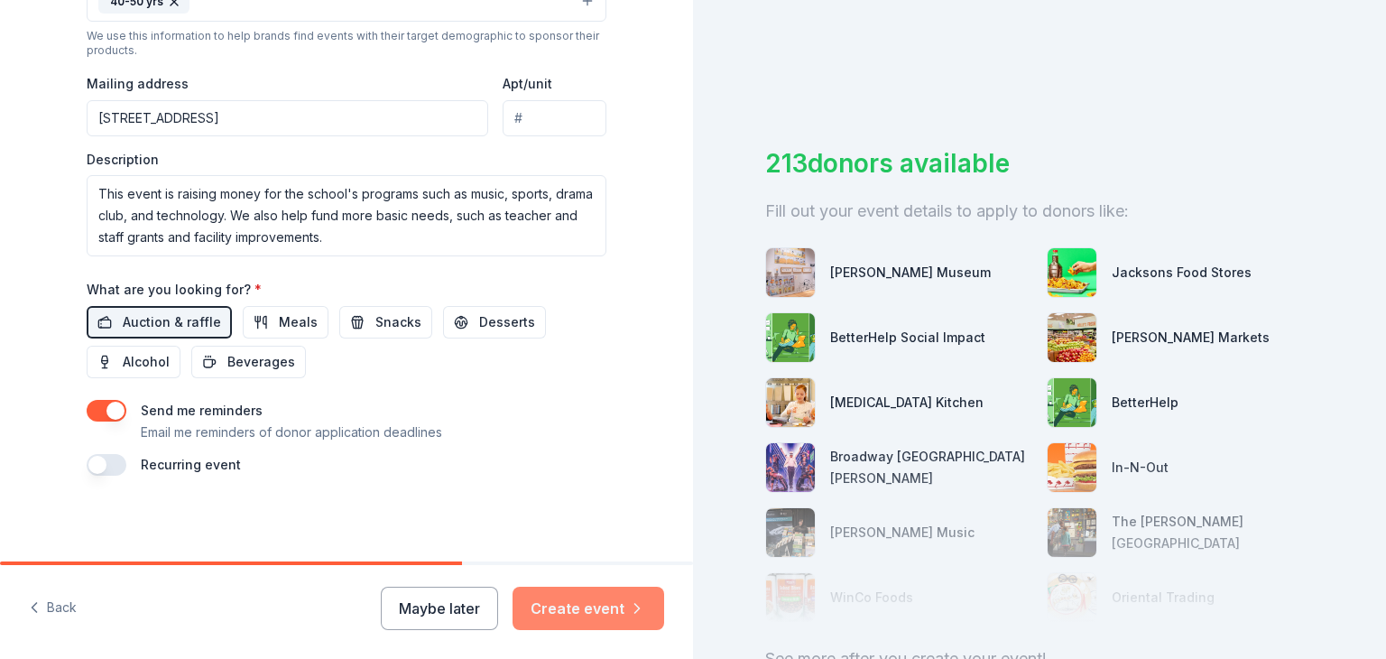
click at [576, 607] on button "Create event" at bounding box center [589, 608] width 152 height 43
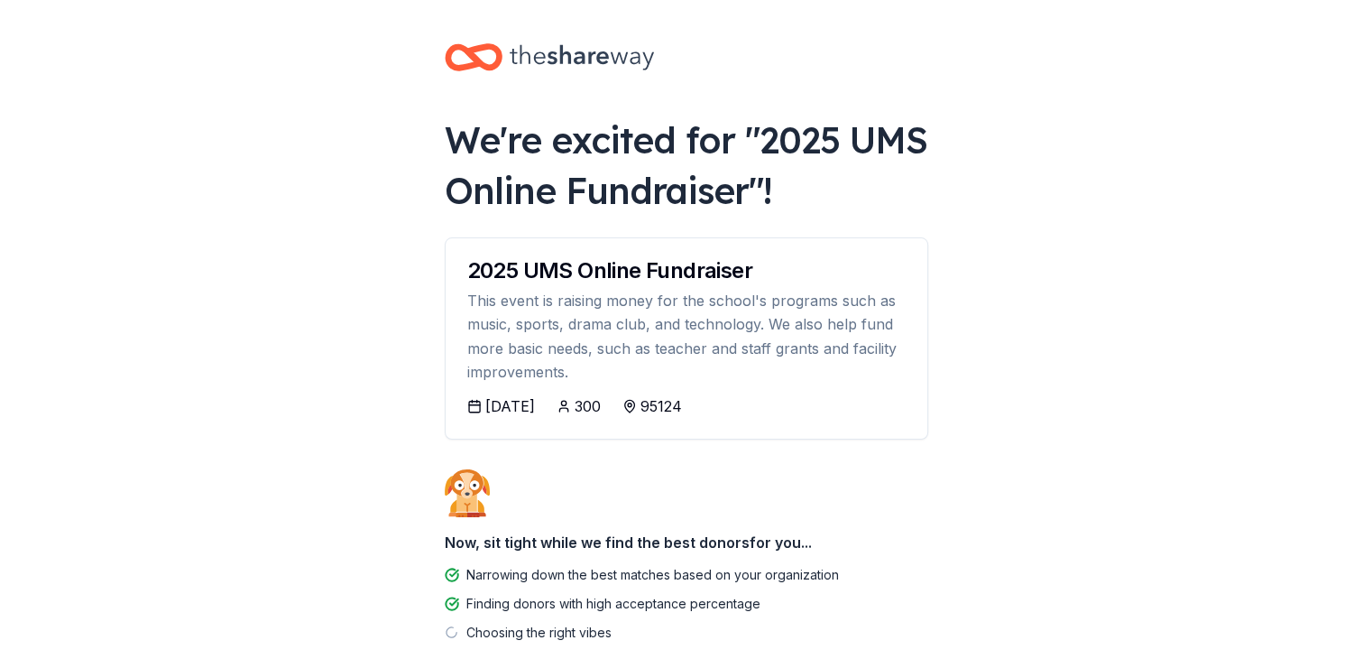
click at [499, 406] on div "12/03/2025" at bounding box center [510, 406] width 50 height 22
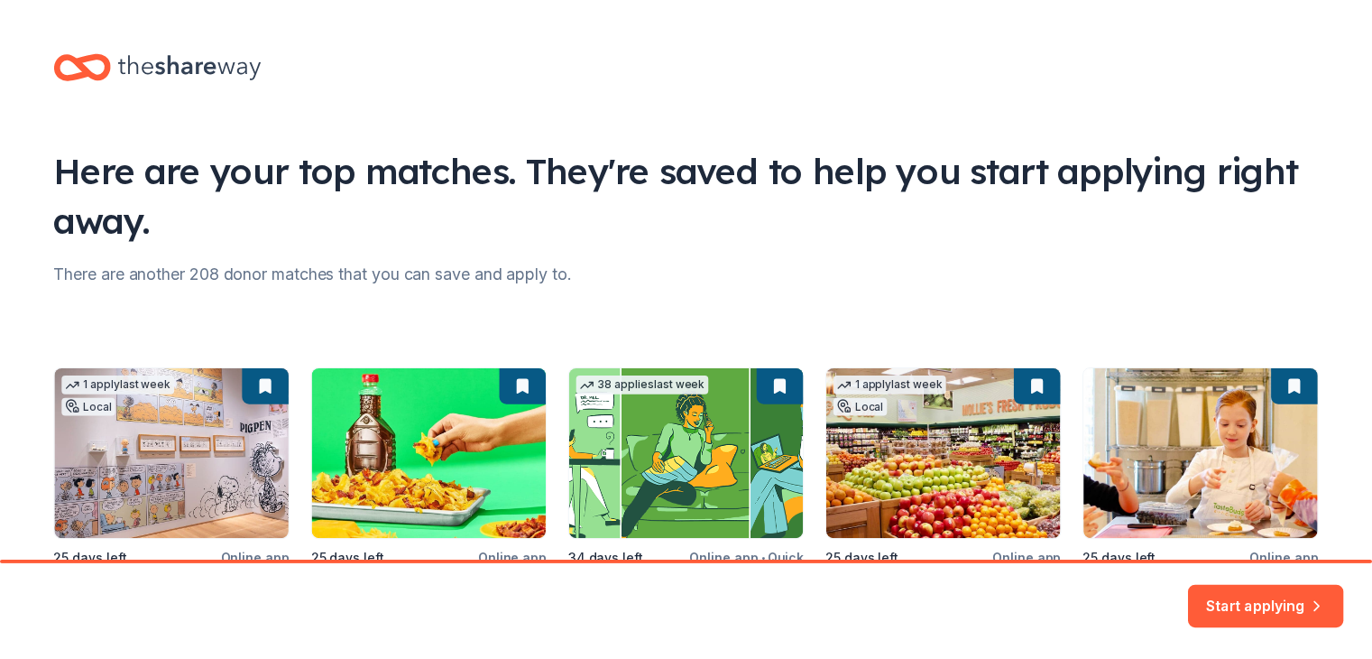
scroll to position [180, 0]
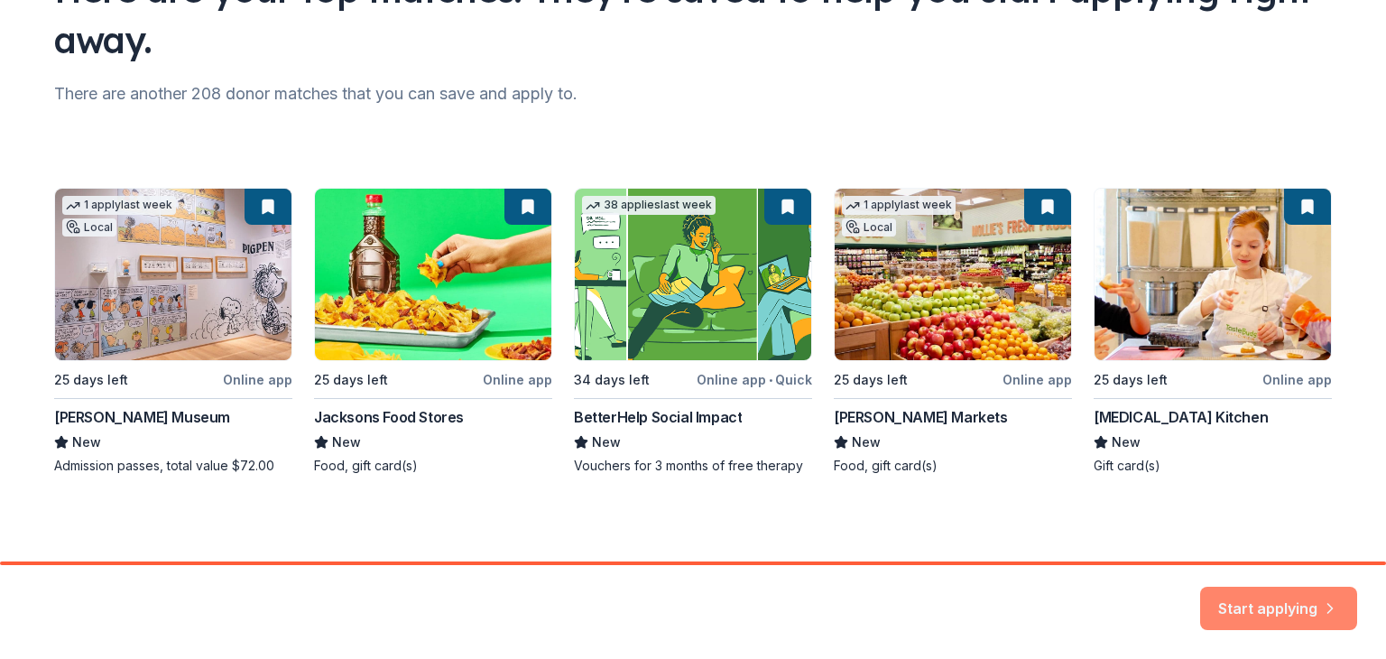
click at [1276, 592] on button "Start applying" at bounding box center [1278, 607] width 157 height 43
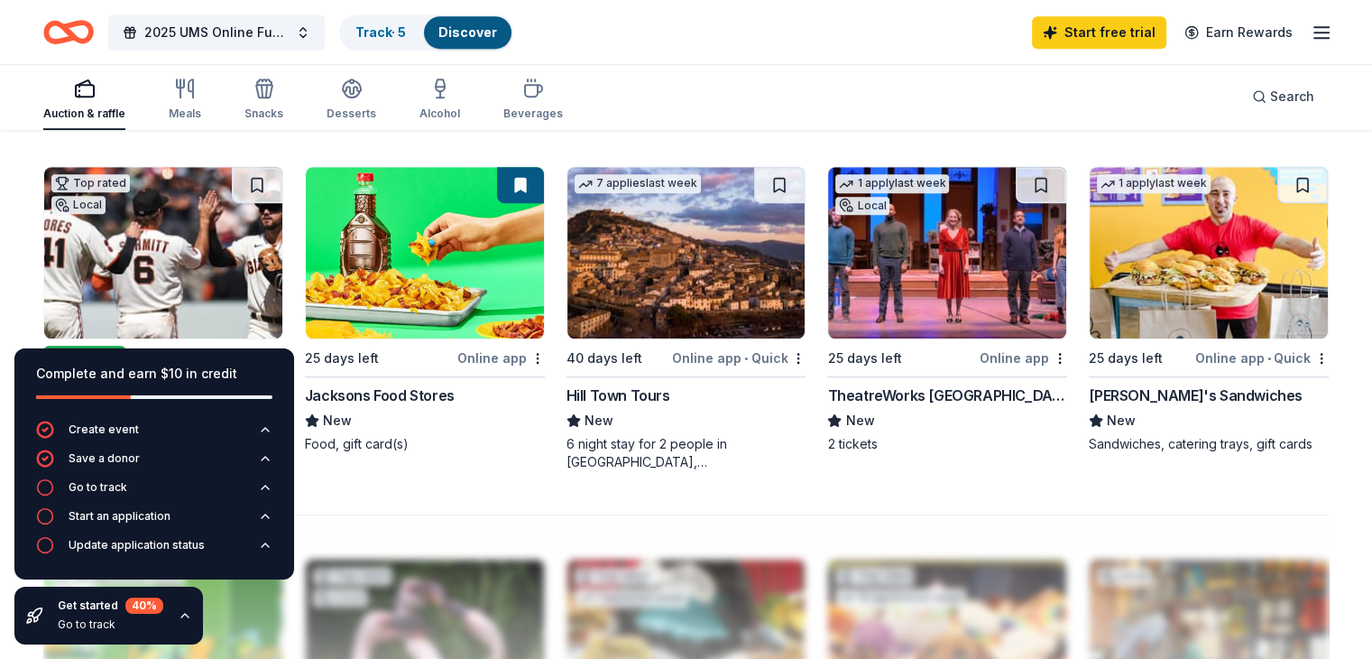
scroll to position [1173, 0]
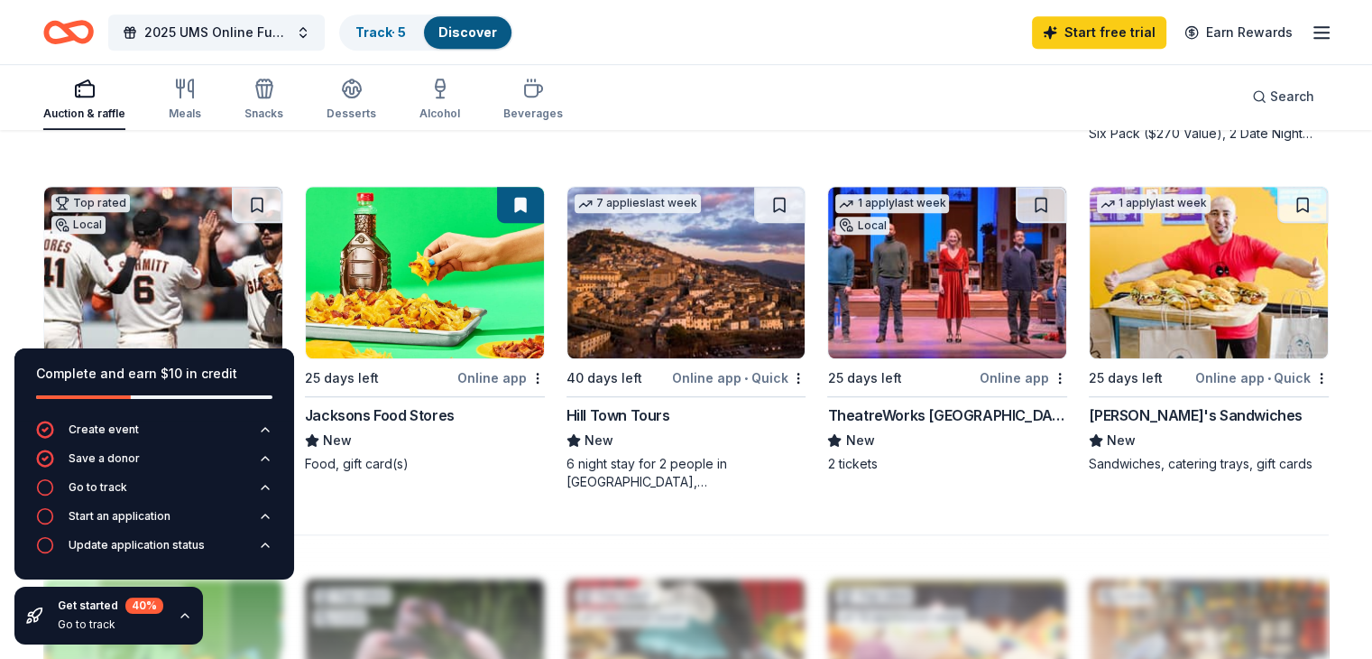
drag, startPoint x: 822, startPoint y: 428, endPoint x: 999, endPoint y: 476, distance: 183.2
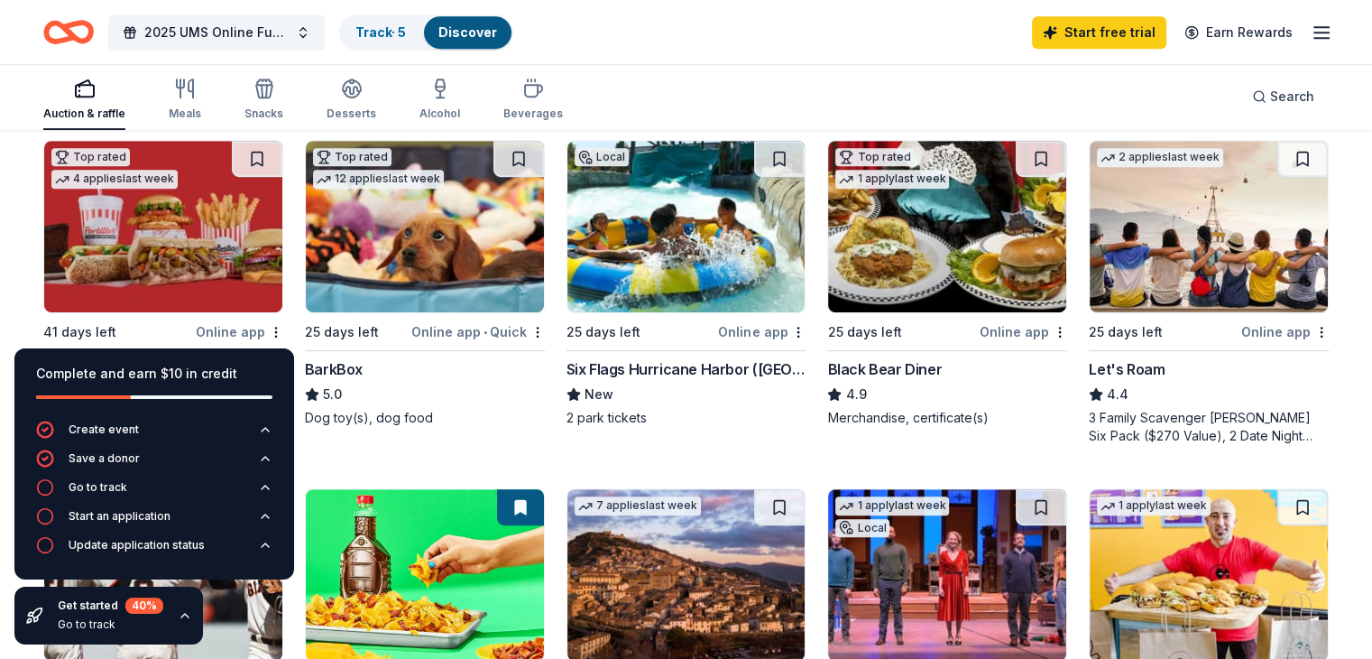
scroll to position [902, 0]
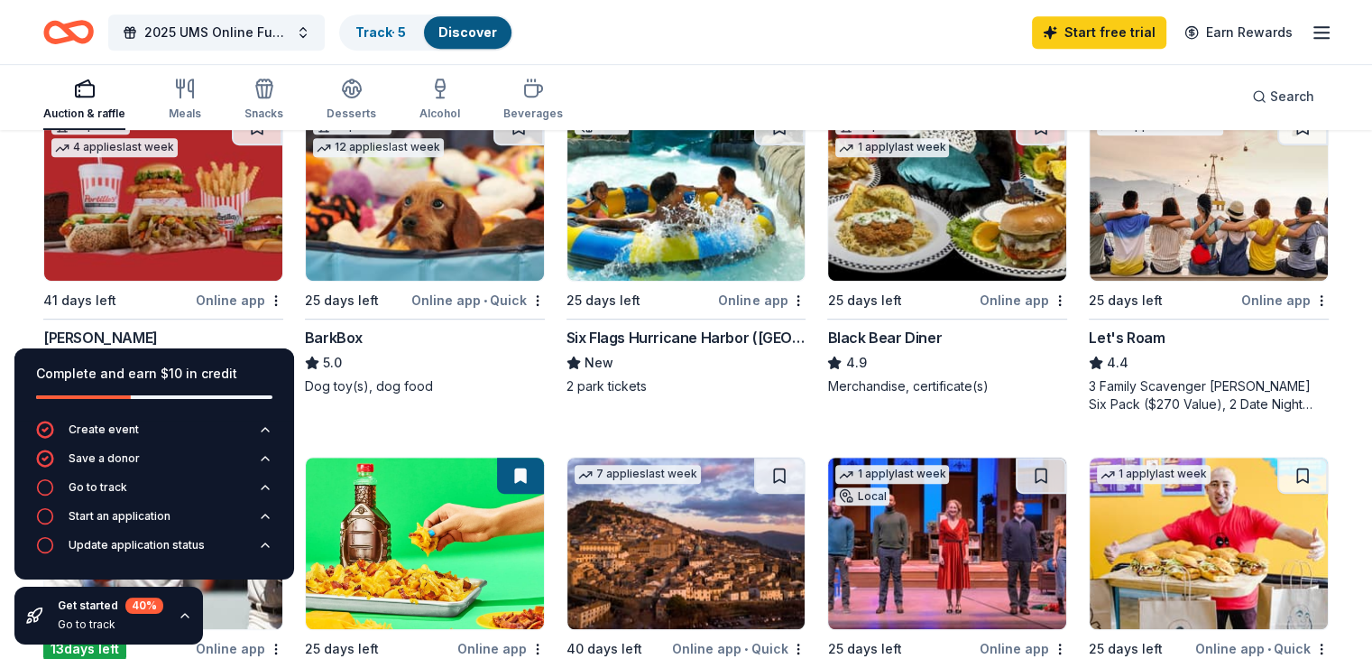
click at [884, 344] on div "Black Bear Diner" at bounding box center [884, 338] width 115 height 22
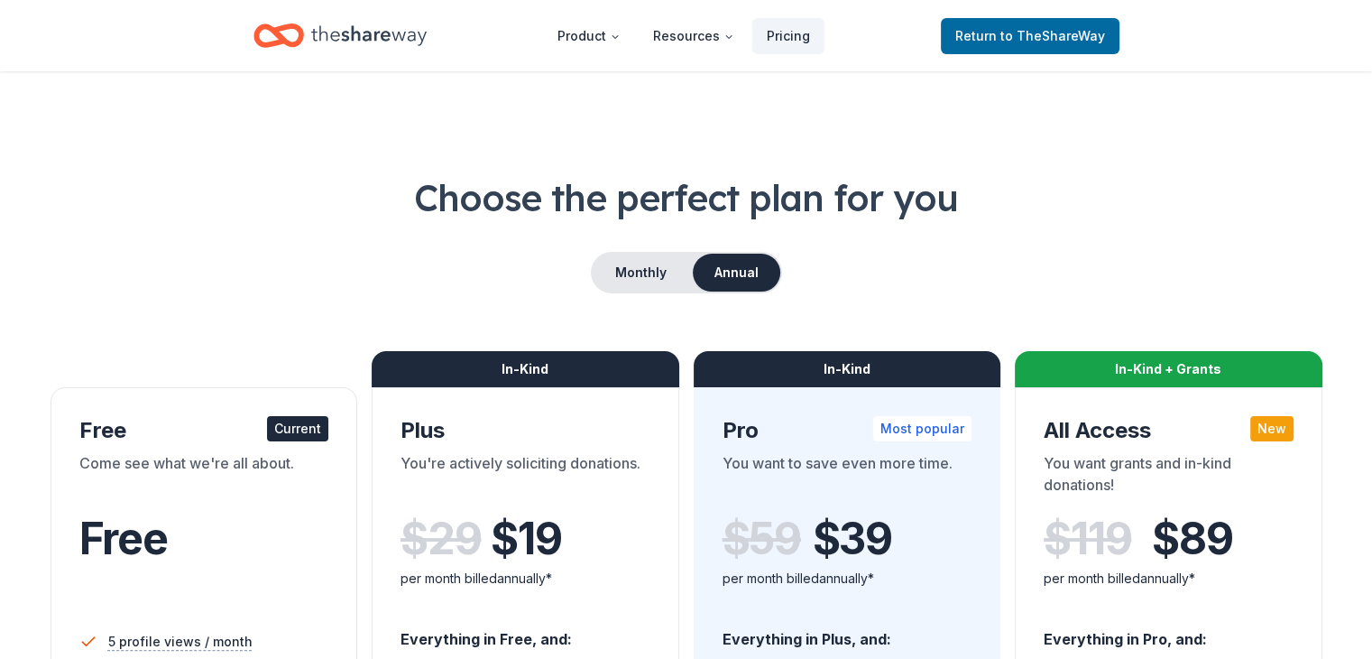
scroll to position [180, 0]
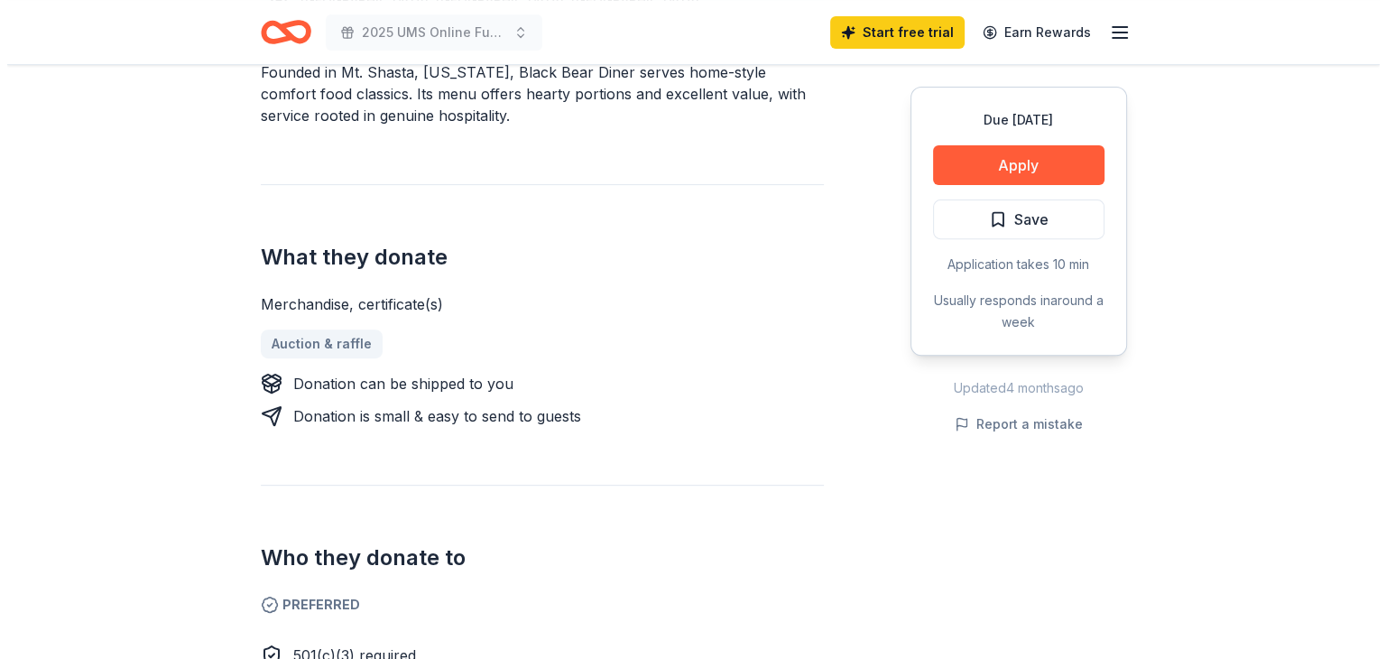
scroll to position [451, 0]
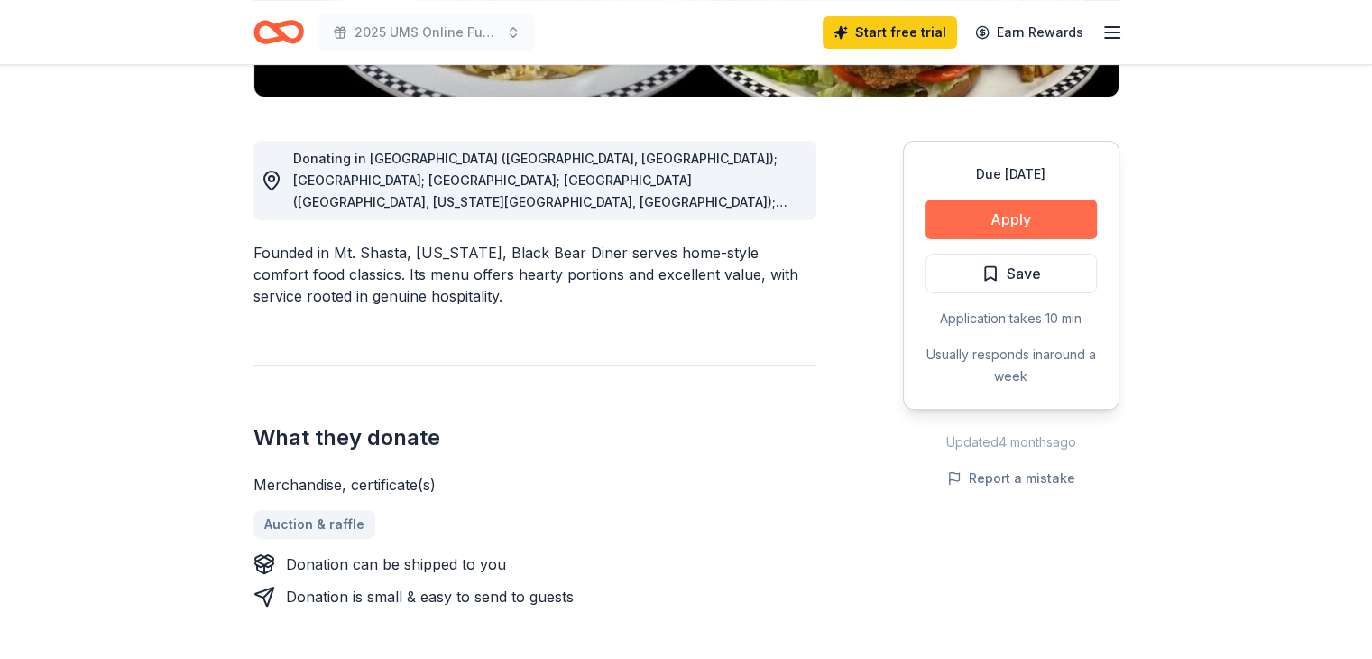
click at [1025, 216] on button "Apply" at bounding box center [1011, 219] width 171 height 40
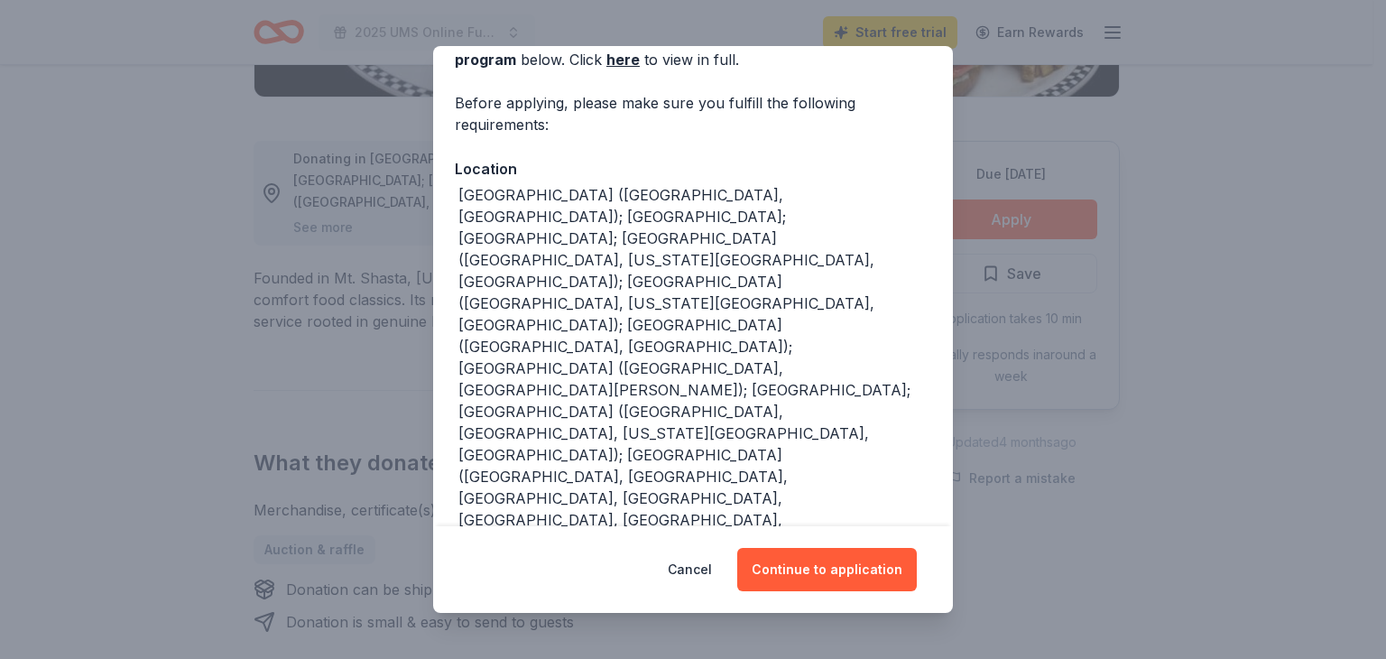
scroll to position [108, 0]
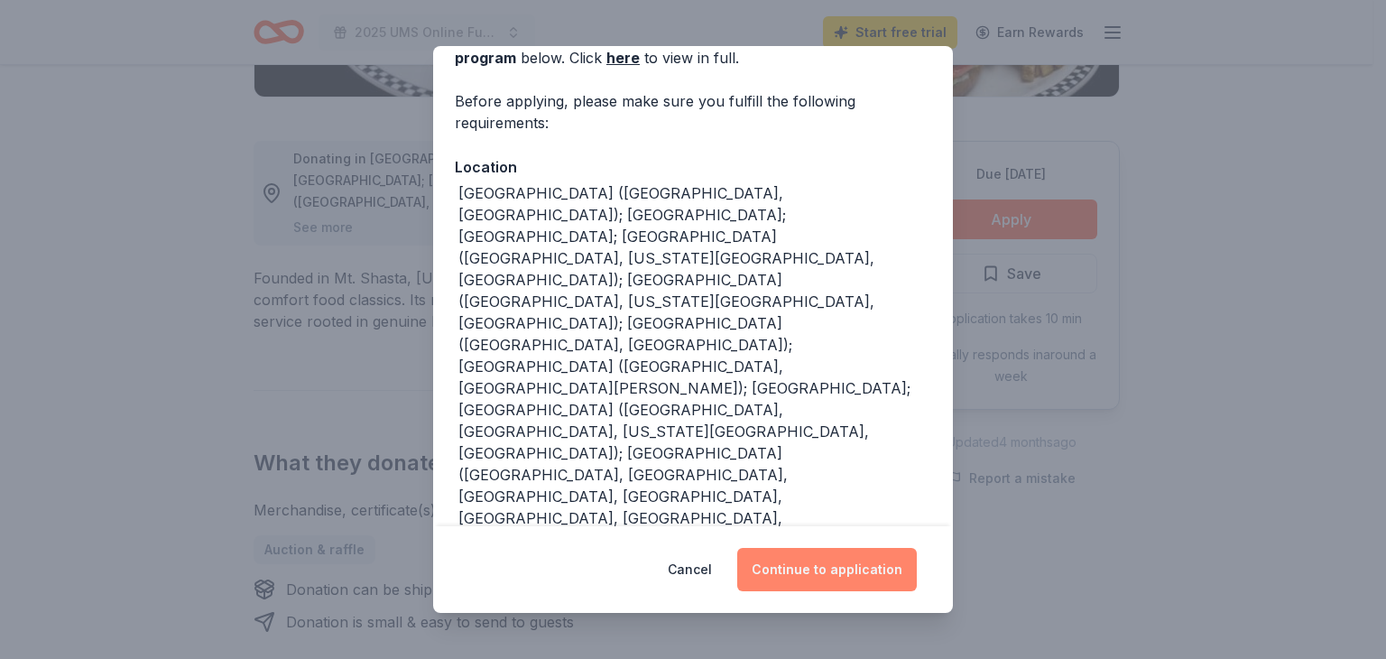
click at [770, 550] on button "Continue to application" at bounding box center [827, 569] width 180 height 43
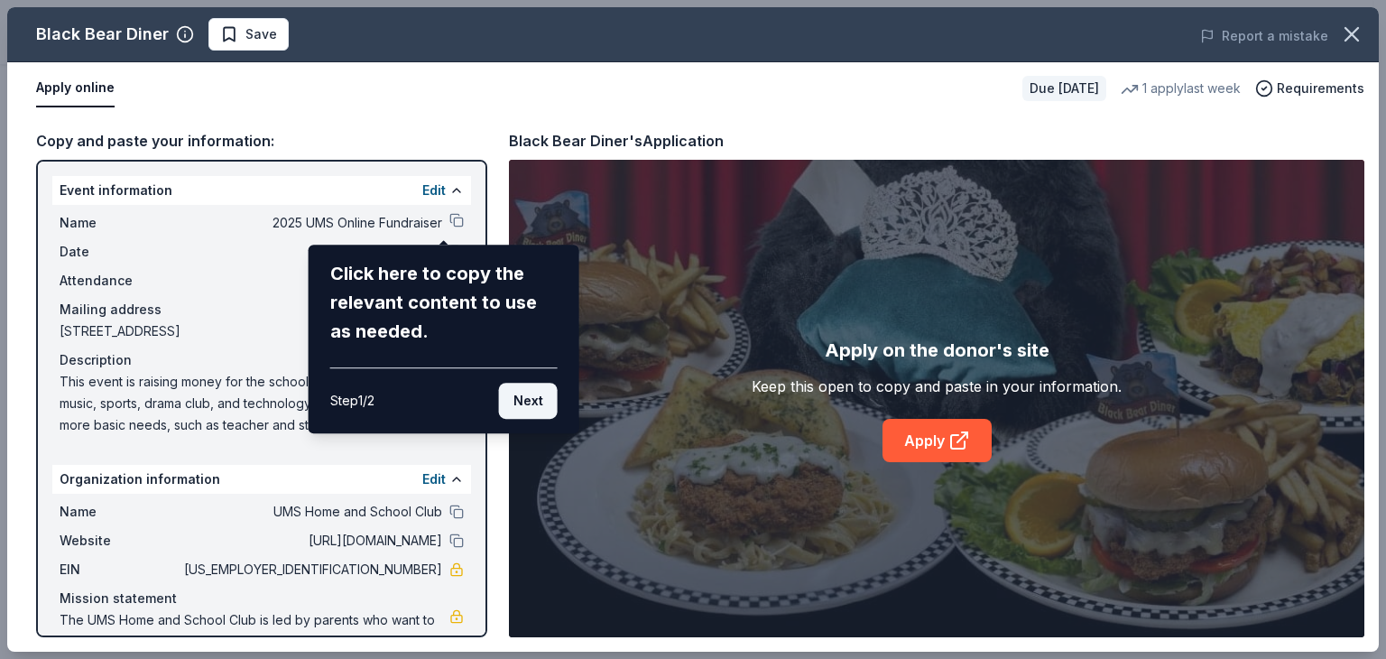
click at [532, 402] on button "Next" at bounding box center [528, 401] width 59 height 36
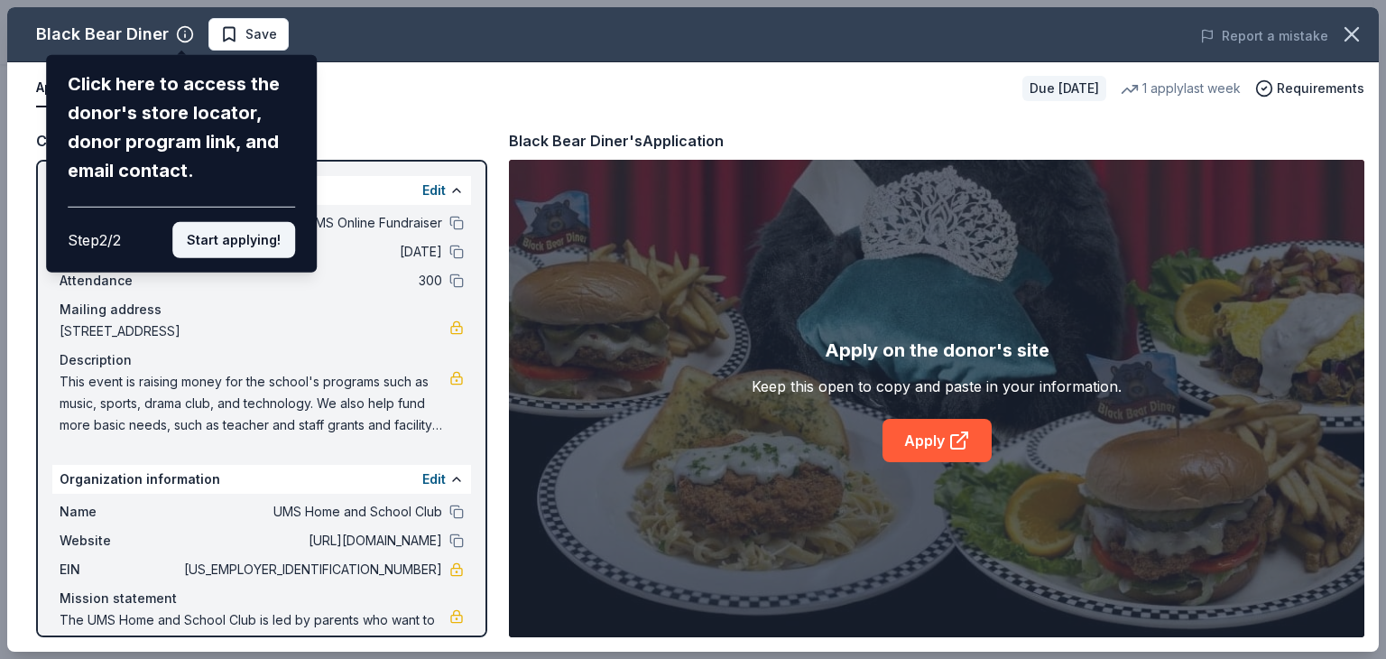
click at [229, 239] on button "Start applying!" at bounding box center [233, 240] width 123 height 36
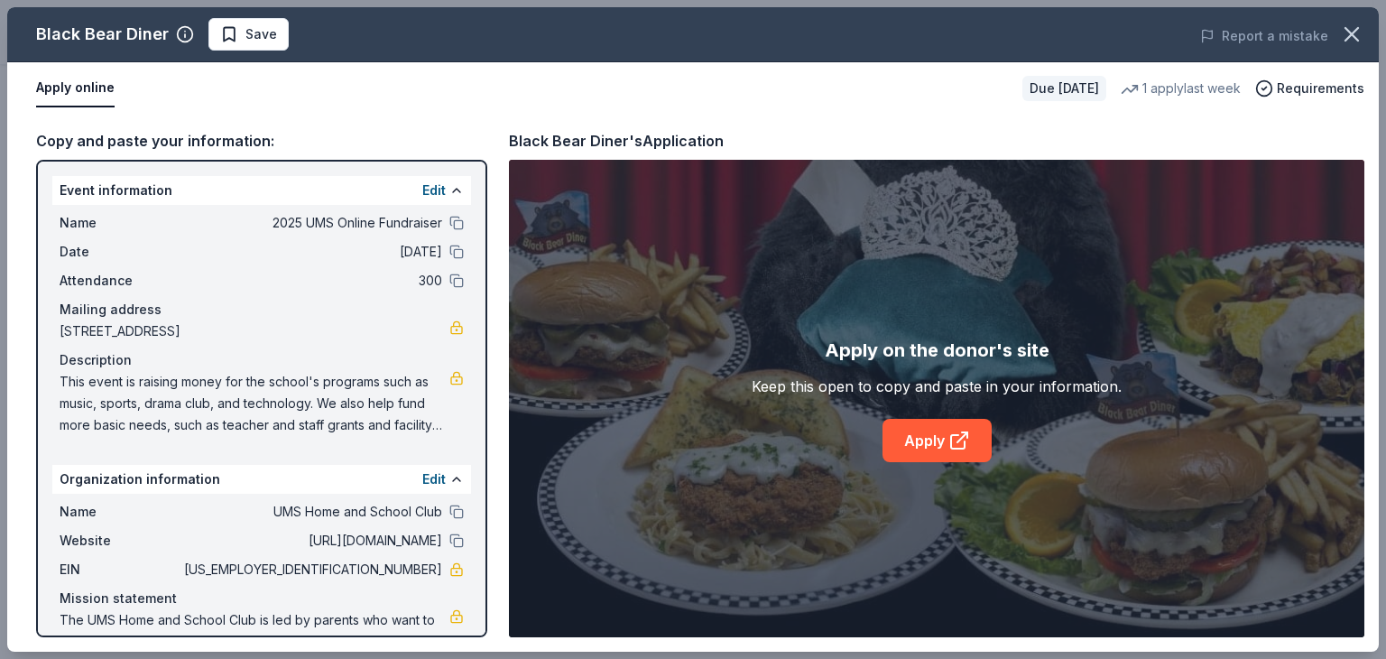
scroll to position [60, 0]
